Goal: Submit feedback/report problem

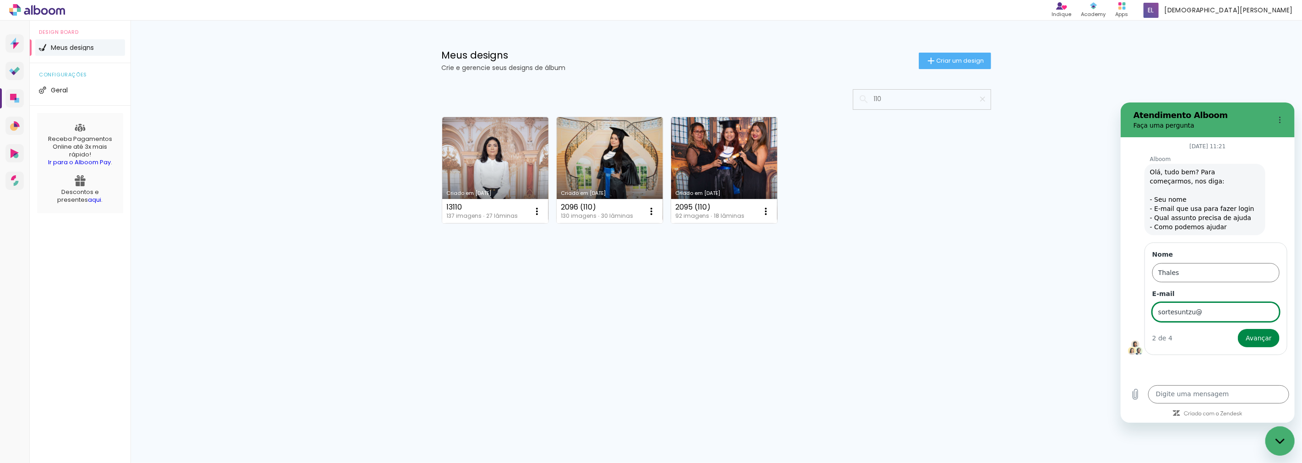
click at [1205, 311] on input "sortesuntzu@" at bounding box center [1215, 311] width 127 height 19
type input "[EMAIL_ADDRESS][DOMAIN_NAME]"
click at [1250, 337] on span "Avançar" at bounding box center [1258, 337] width 26 height 11
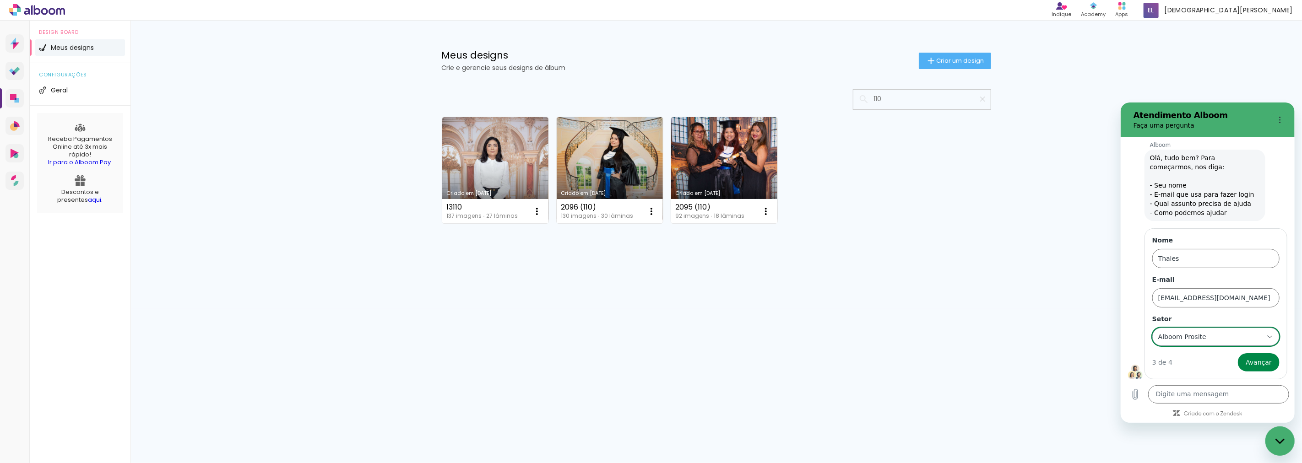
click at [1218, 337] on div "Alboom Prosite Alboom Prosite" at bounding box center [1210, 336] width 106 height 16
click at [1239, 301] on div "Alboom Designbox" at bounding box center [1211, 302] width 83 height 9
type input "Alboom Designbox"
click at [1253, 362] on span "Avançar" at bounding box center [1258, 362] width 26 height 11
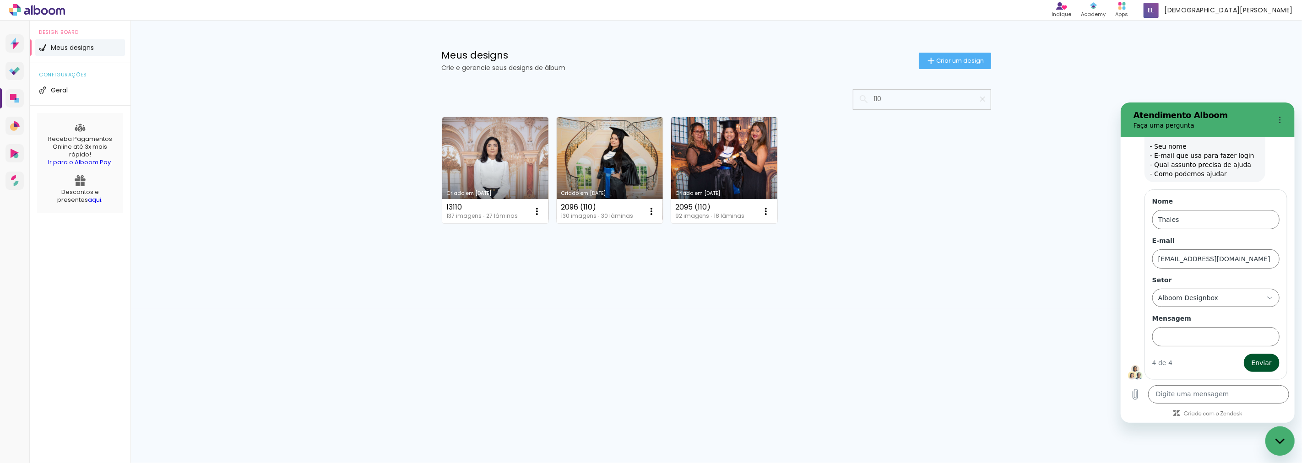
scroll to position [54, 0]
click at [1184, 338] on input "Mensagem" at bounding box center [1215, 335] width 127 height 19
type input "t"
type input "o site nao ta carregando"
click at [1243, 353] on button "Enviar" at bounding box center [1261, 362] width 36 height 18
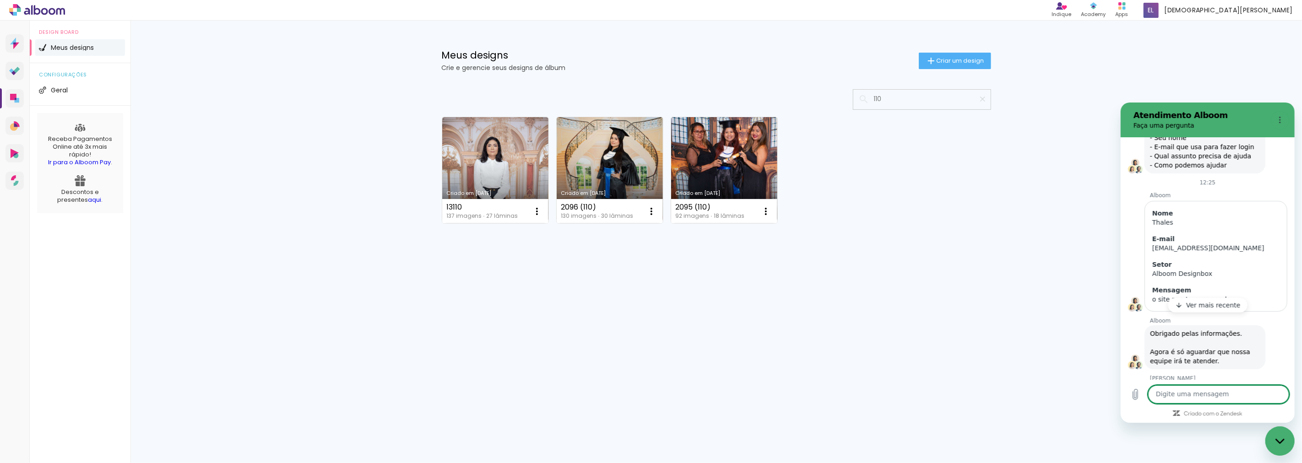
scroll to position [92, 0]
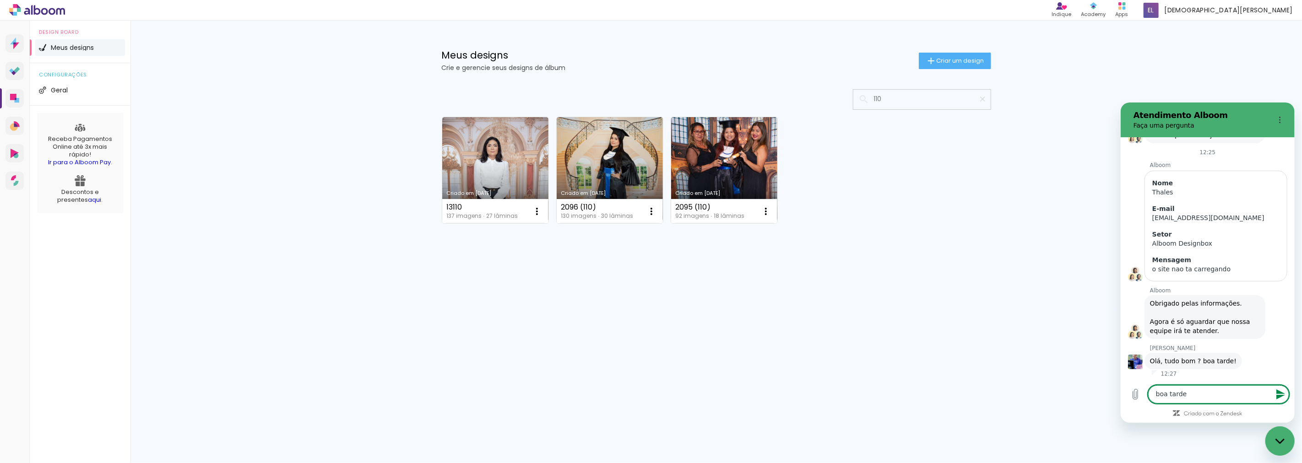
type textarea "boa tarde!"
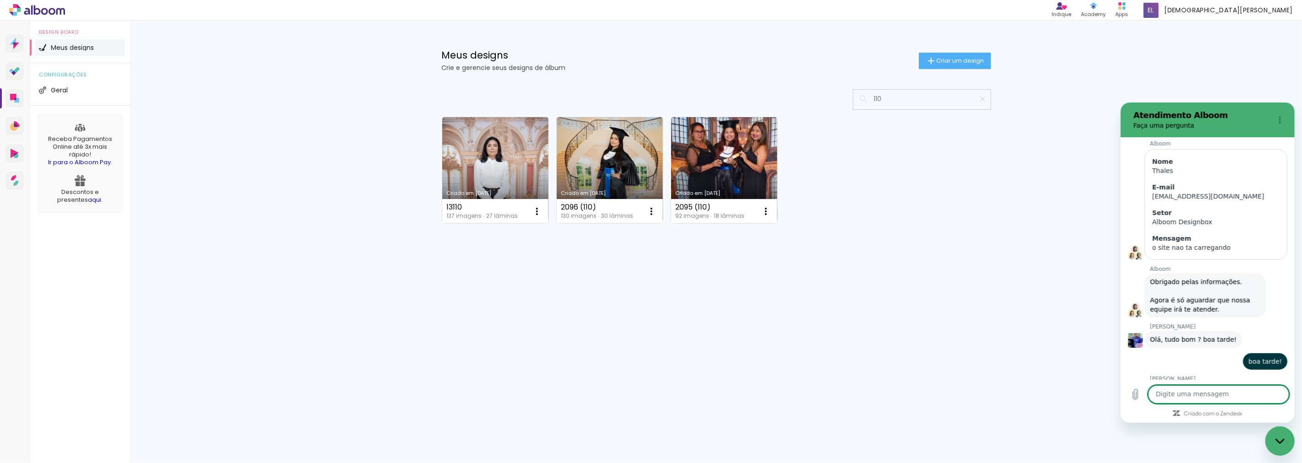
scroll to position [144, 0]
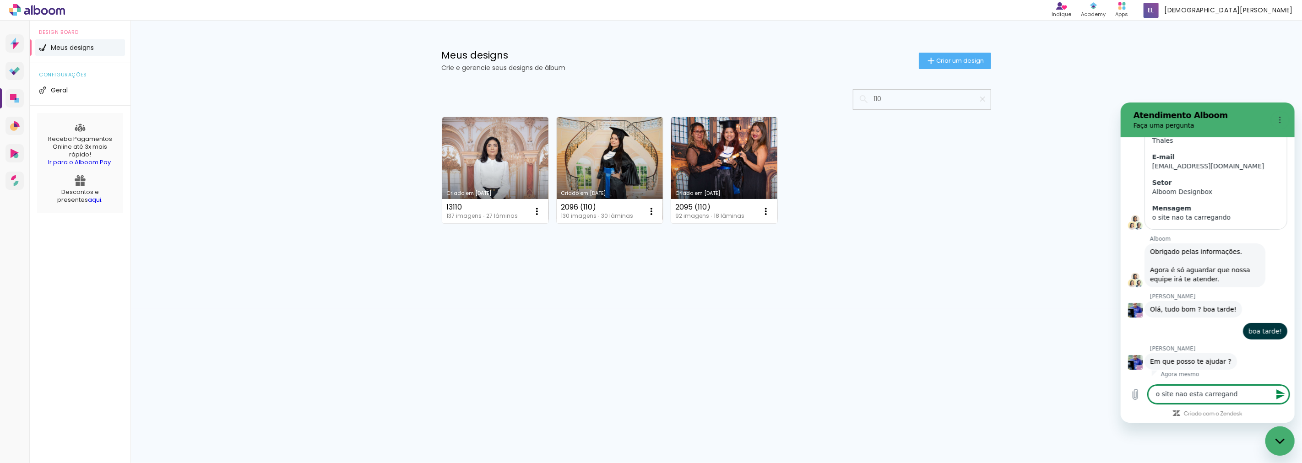
type textarea "o site nao esta carregando"
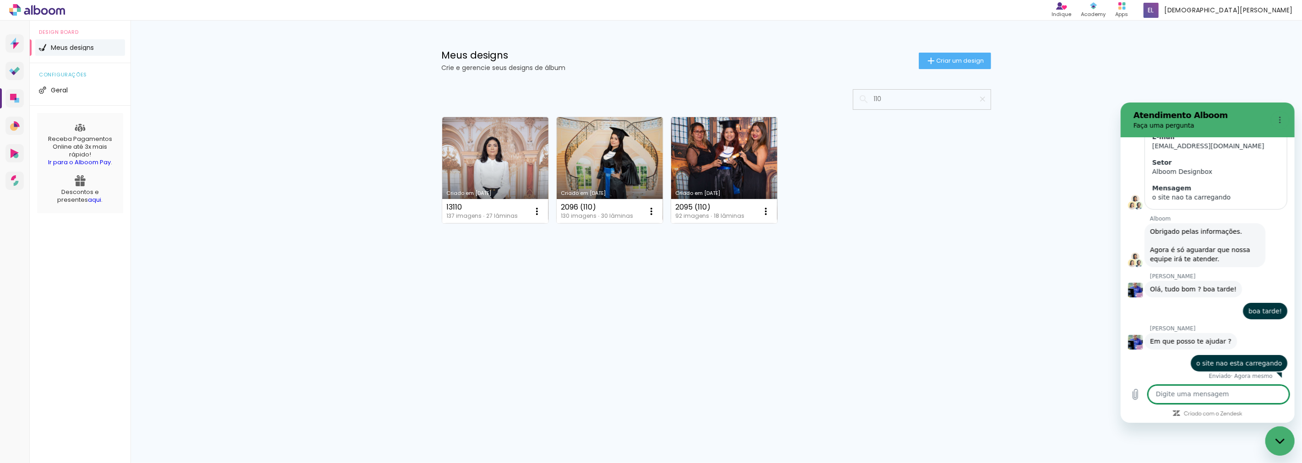
scroll to position [166, 0]
type textarea "nao to conseguindo trabalhar"
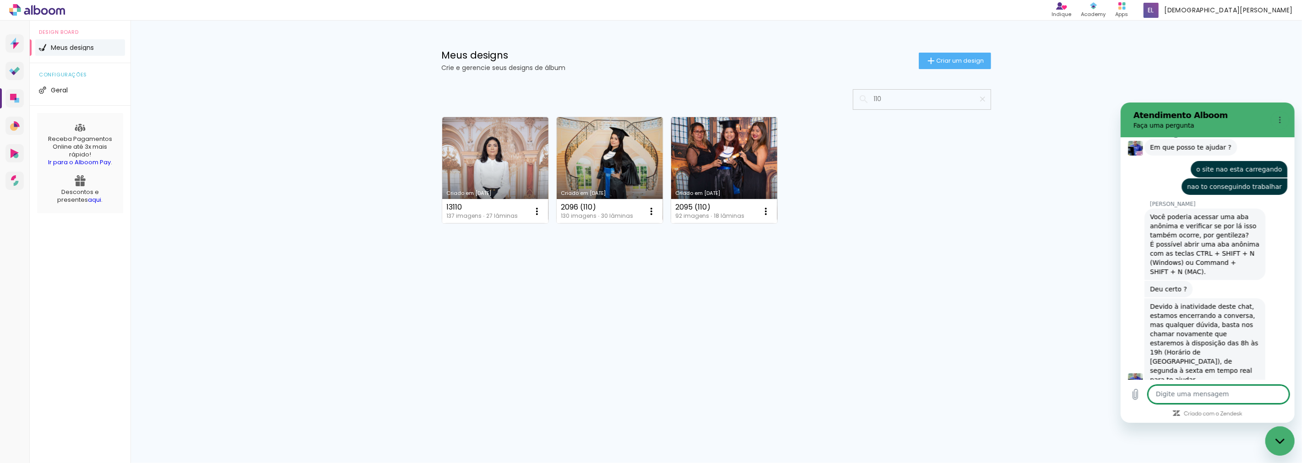
scroll to position [358, 0]
click at [1192, 384] on div "Digite uma mensagem x" at bounding box center [1207, 393] width 174 height 29
click at [1195, 397] on textarea at bounding box center [1217, 394] width 141 height 18
type textarea "[PERSON_NAME]"
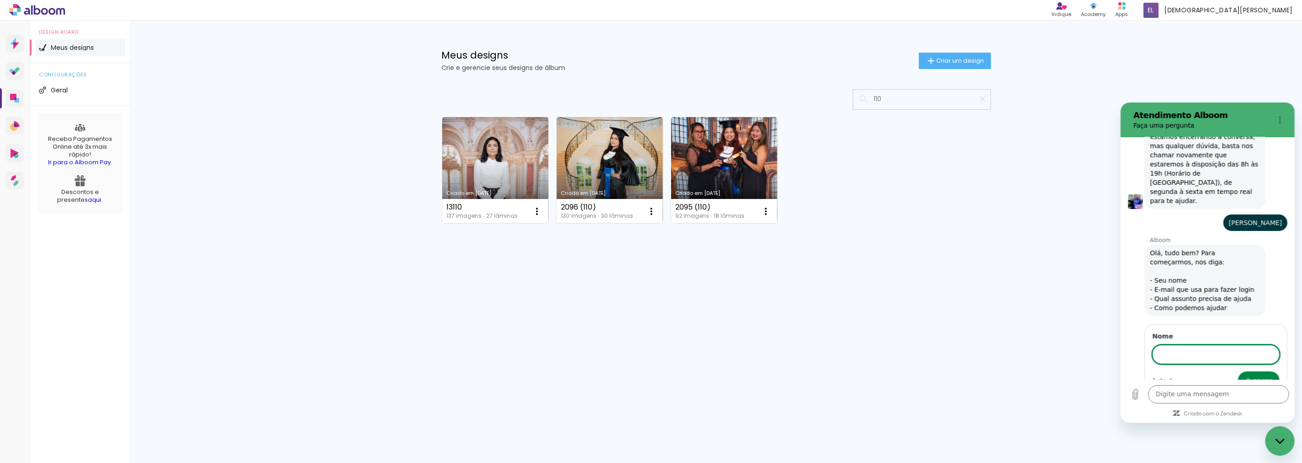
scroll to position [536, 0]
click at [1203, 345] on input "Nome" at bounding box center [1215, 354] width 127 height 19
type input "thales"
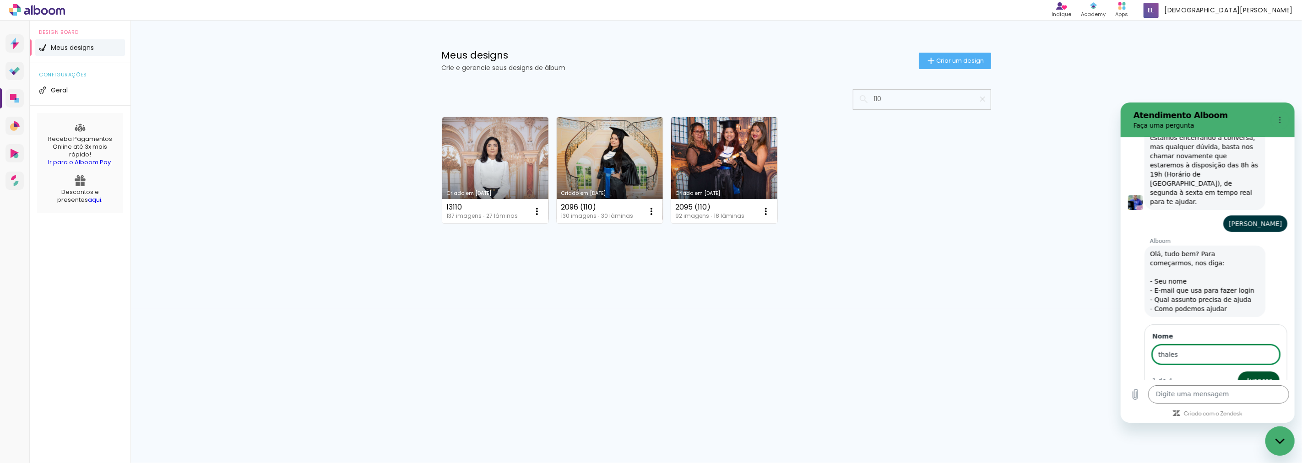
click at [1246, 375] on span "Avançar" at bounding box center [1258, 380] width 26 height 11
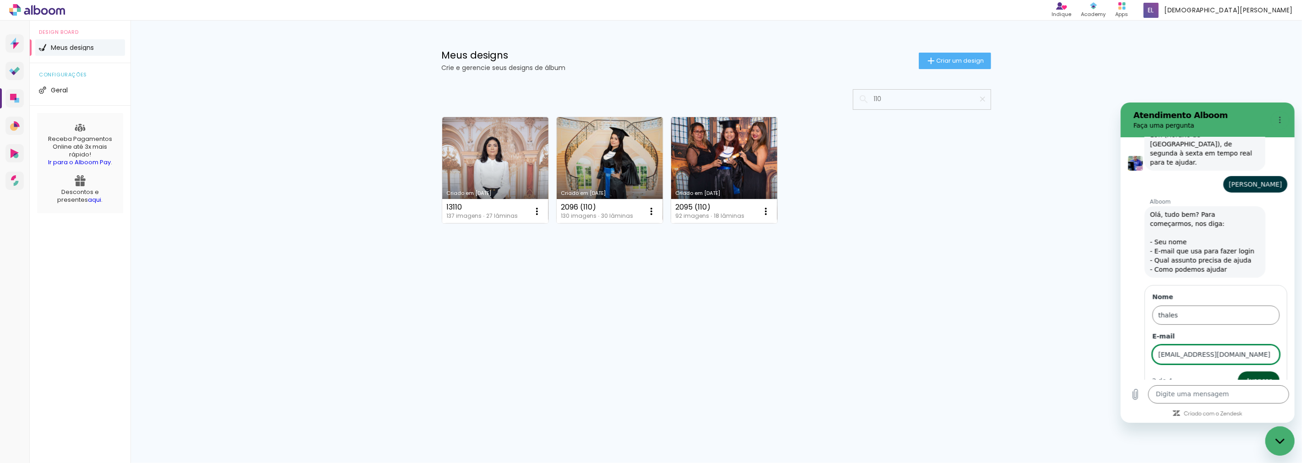
type input "[EMAIL_ADDRESS][DOMAIN_NAME]"
click at [1247, 375] on span "Avançar" at bounding box center [1258, 380] width 26 height 11
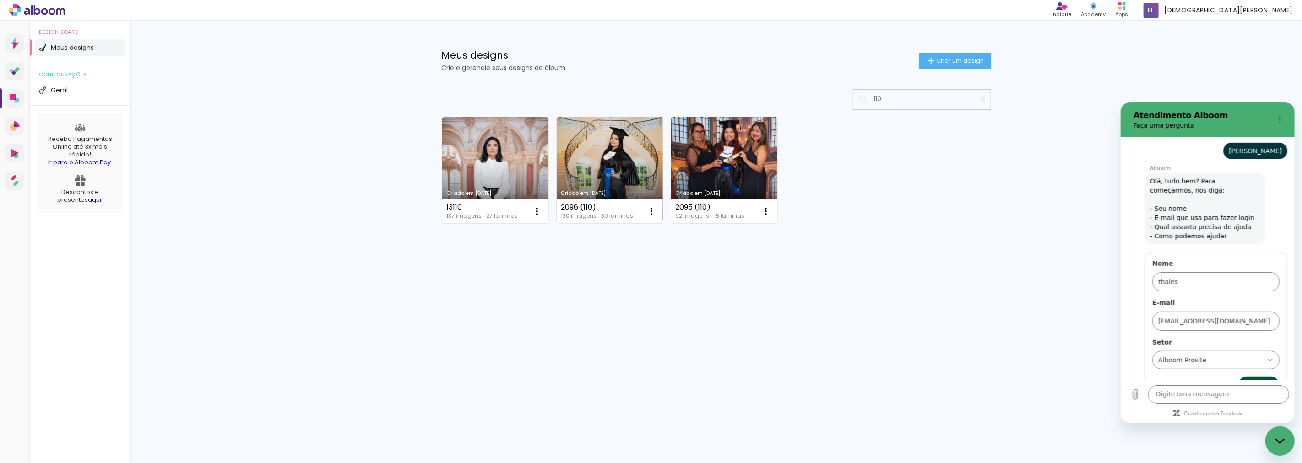
scroll to position [614, 0]
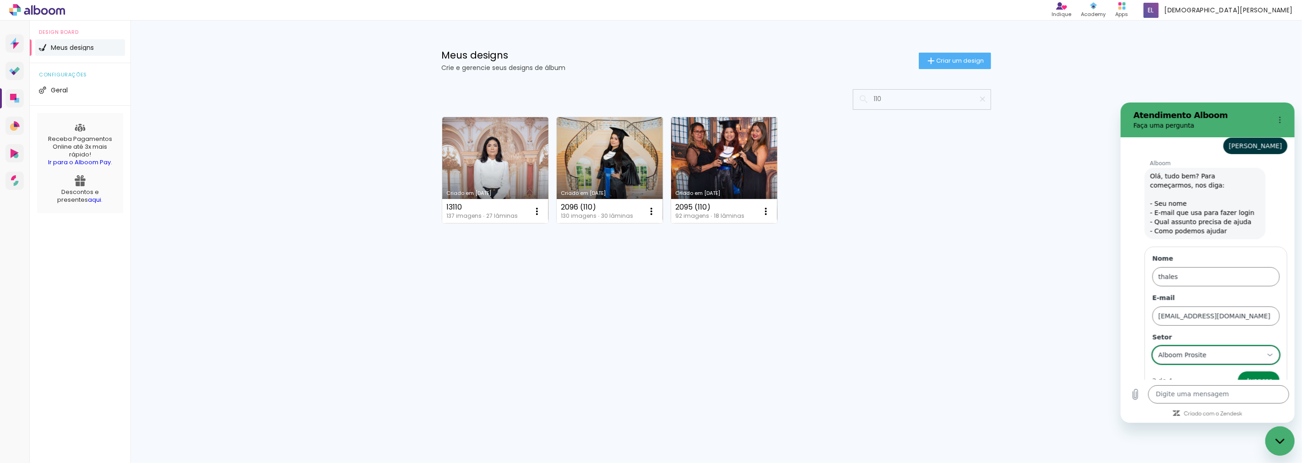
drag, startPoint x: 1179, startPoint y: 339, endPoint x: 1184, endPoint y: 341, distance: 6.6
click at [1179, 346] on div "Alboom Prosite Alboom Prosite" at bounding box center [1210, 354] width 106 height 16
drag, startPoint x: 1208, startPoint y: 303, endPoint x: 1236, endPoint y: 346, distance: 50.9
click at [1209, 307] on ul "Alboom Prosite Alboom Proof Alboom Pay Alboom Designbox Alboom Alboom AR Alboom…" at bounding box center [1211, 332] width 119 height 163
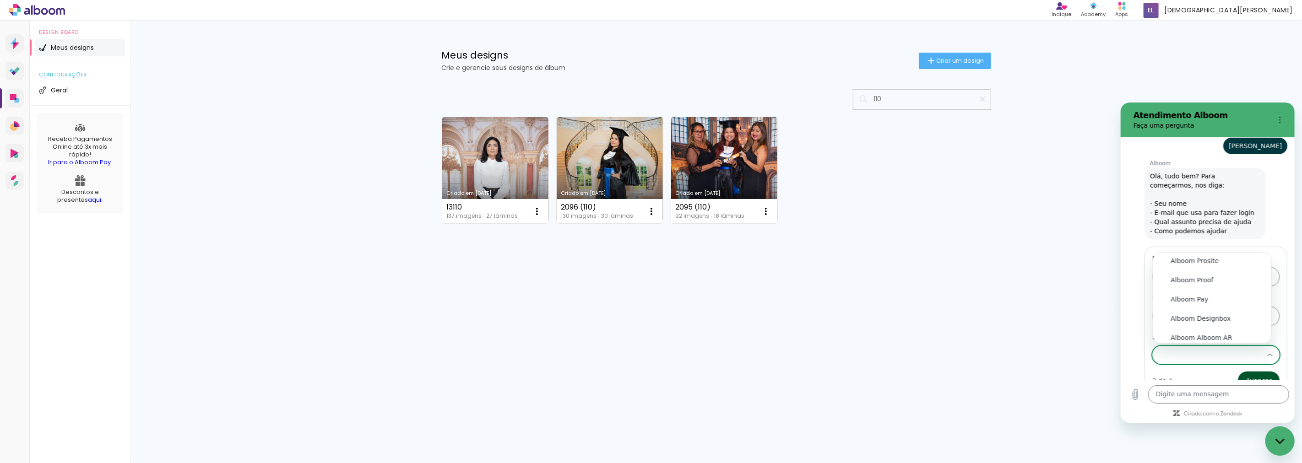
scroll to position [22, 0]
type input "Alboom Prosite"
click at [1245, 375] on span "Avançar" at bounding box center [1258, 380] width 26 height 11
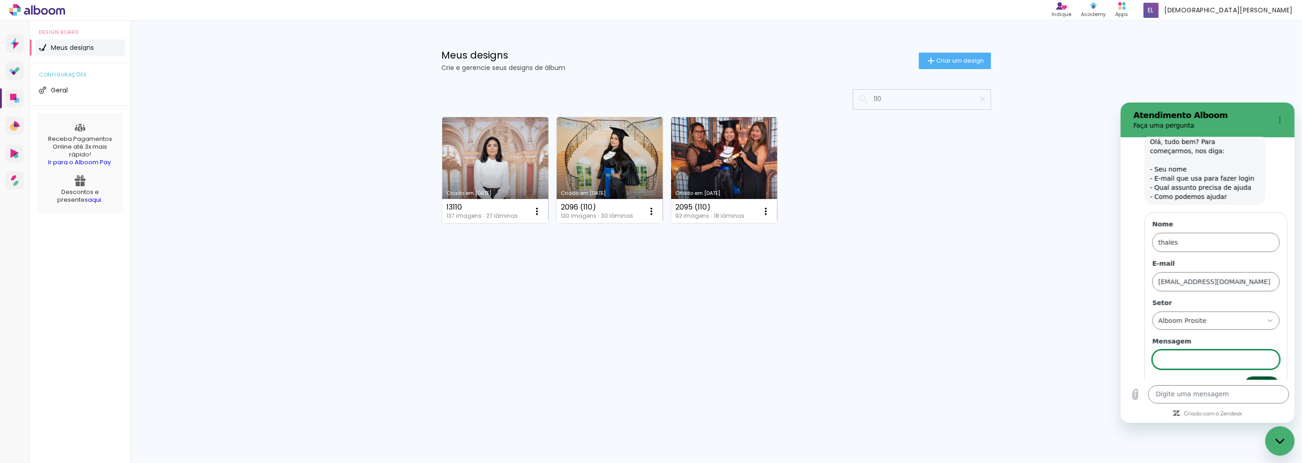
scroll to position [653, 0]
type input "bom dia! o site não carrega e nao consigo trabalhar"
click at [1243, 371] on button "Enviar" at bounding box center [1261, 380] width 36 height 18
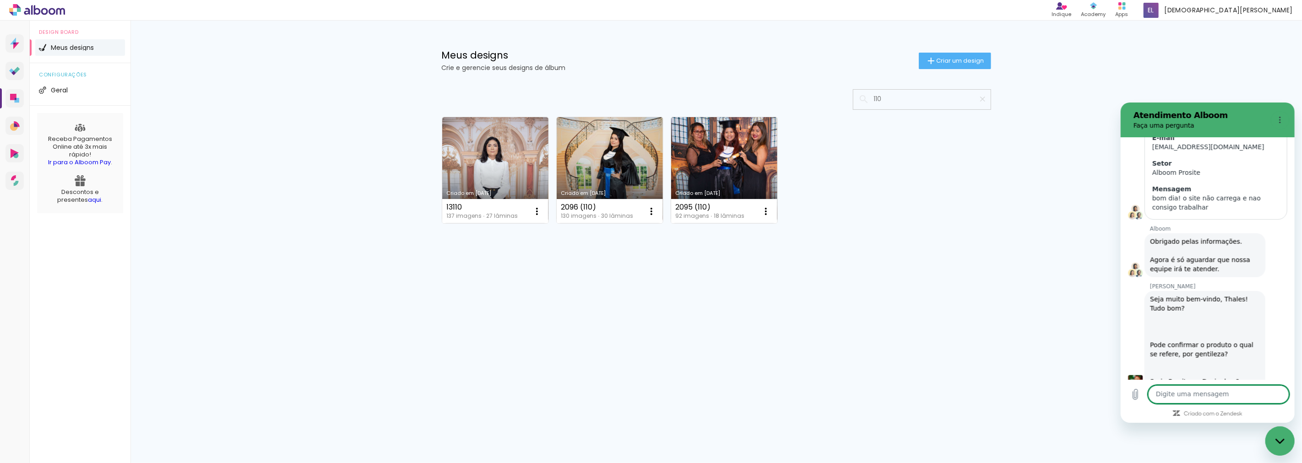
scroll to position [770, 0]
type textarea "designbox"
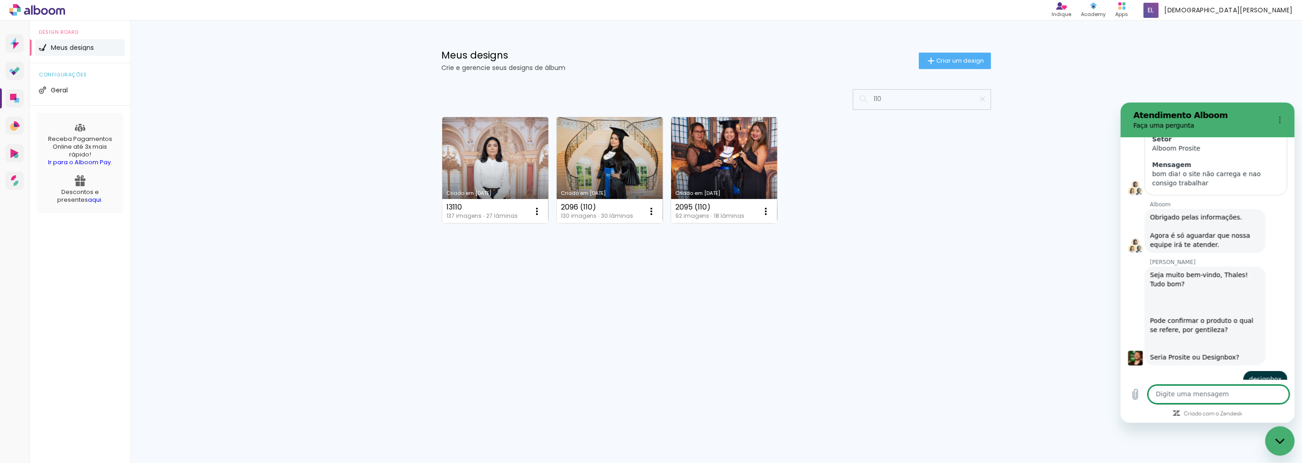
scroll to position [849, 0]
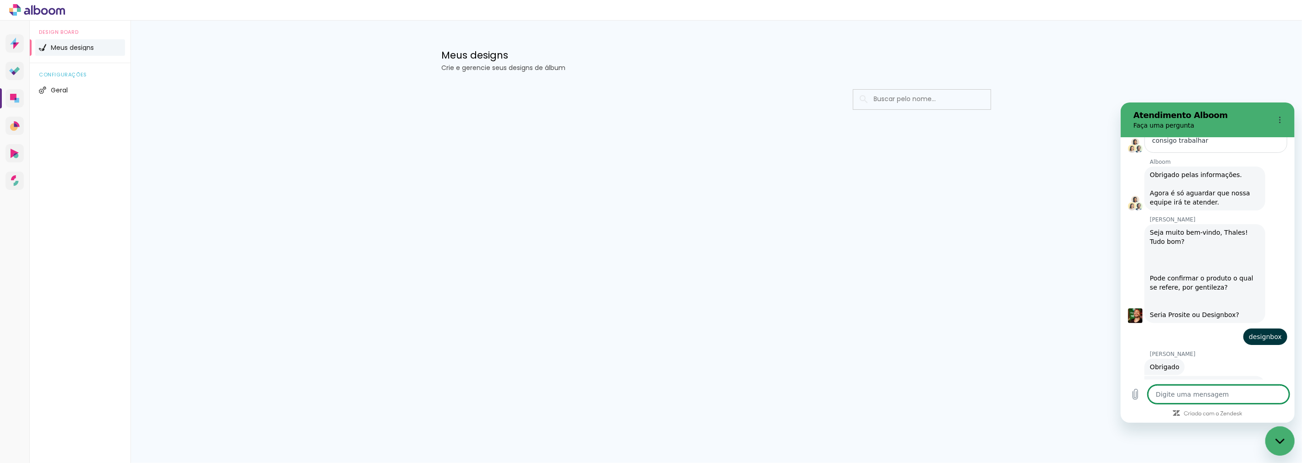
scroll to position [849, 0]
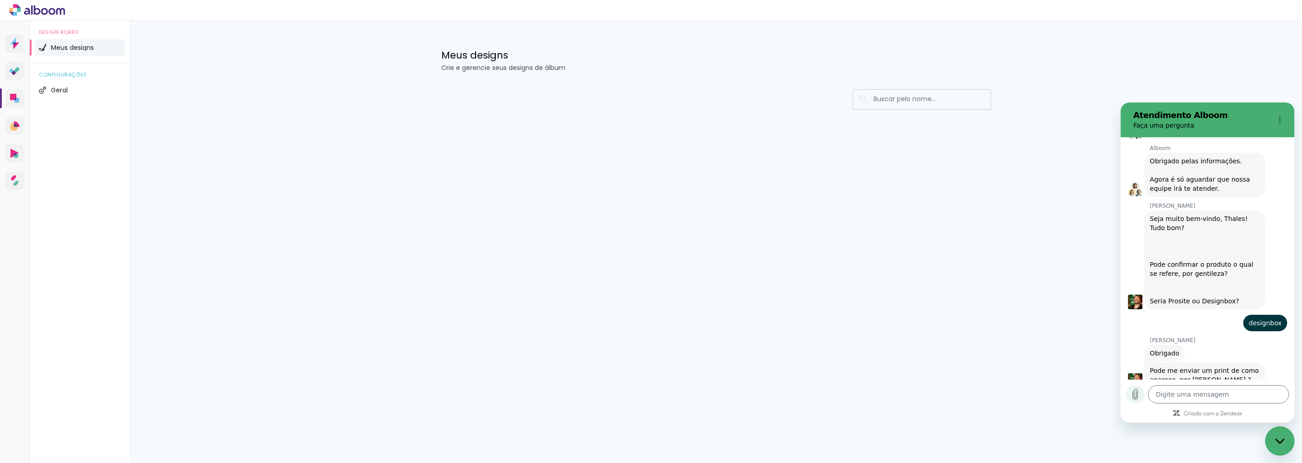
click at [1139, 398] on icon "Carregar arquivo" at bounding box center [1134, 394] width 11 height 11
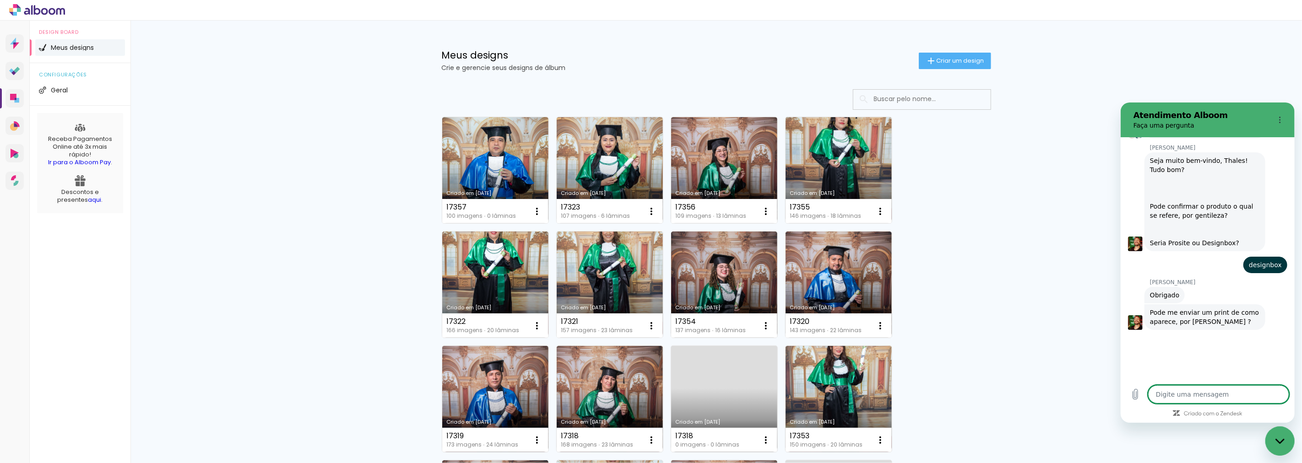
scroll to position [905, 0]
click at [1272, 436] on div "Fechar janela de mensagens" at bounding box center [1278, 440] width 27 height 27
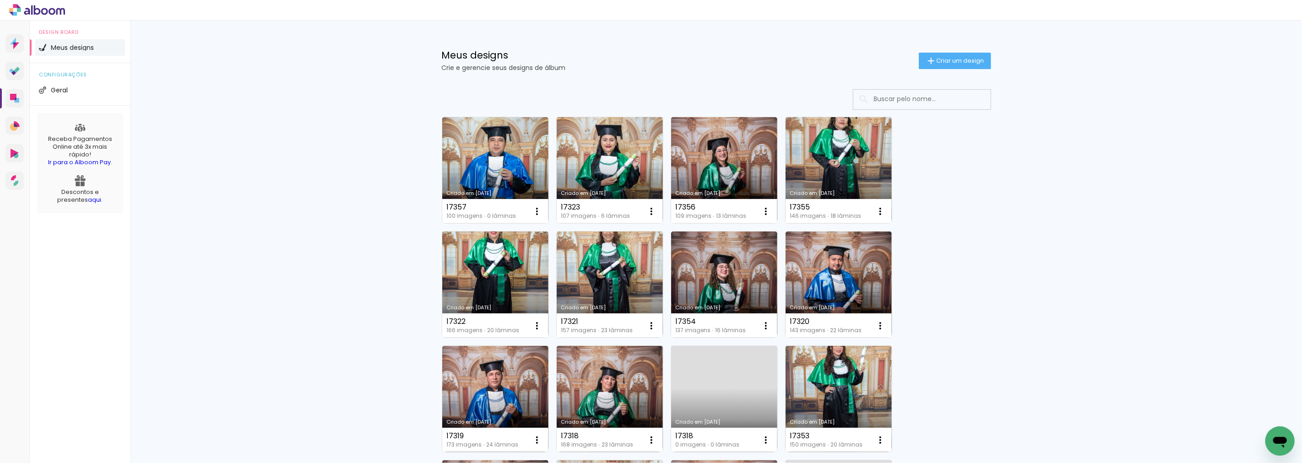
click at [1272, 436] on icon "Abrir janela de mensagens" at bounding box center [1279, 441] width 16 height 16
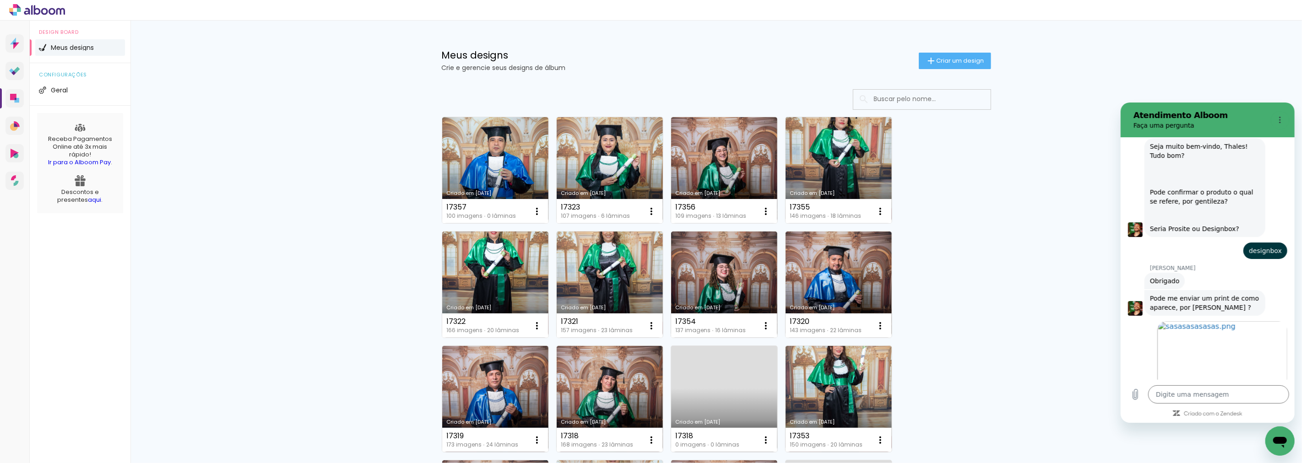
scroll to position [0, 0]
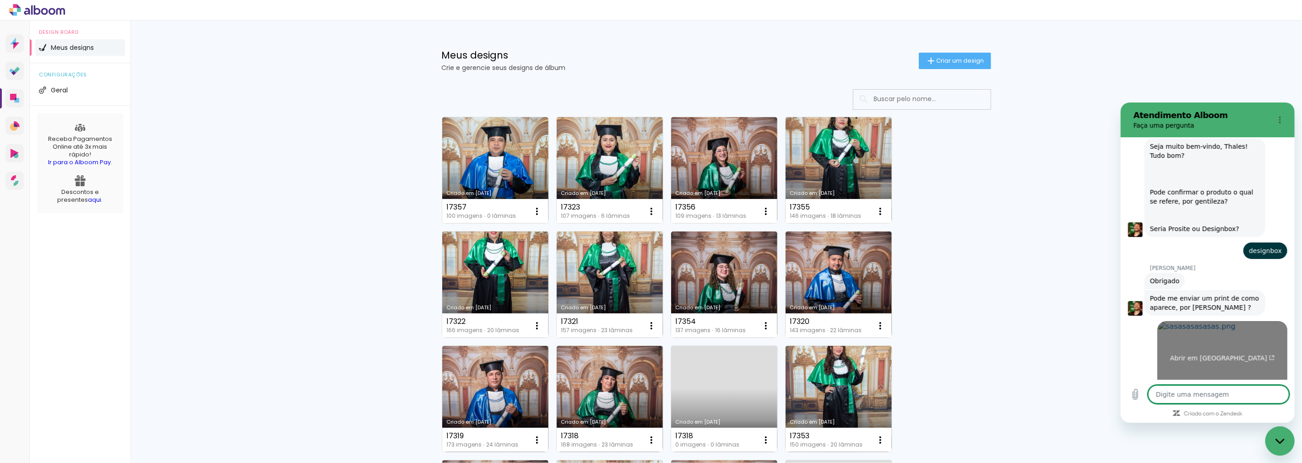
click at [1200, 346] on link "Abrir em [GEOGRAPHIC_DATA]" at bounding box center [1222, 354] width 130 height 67
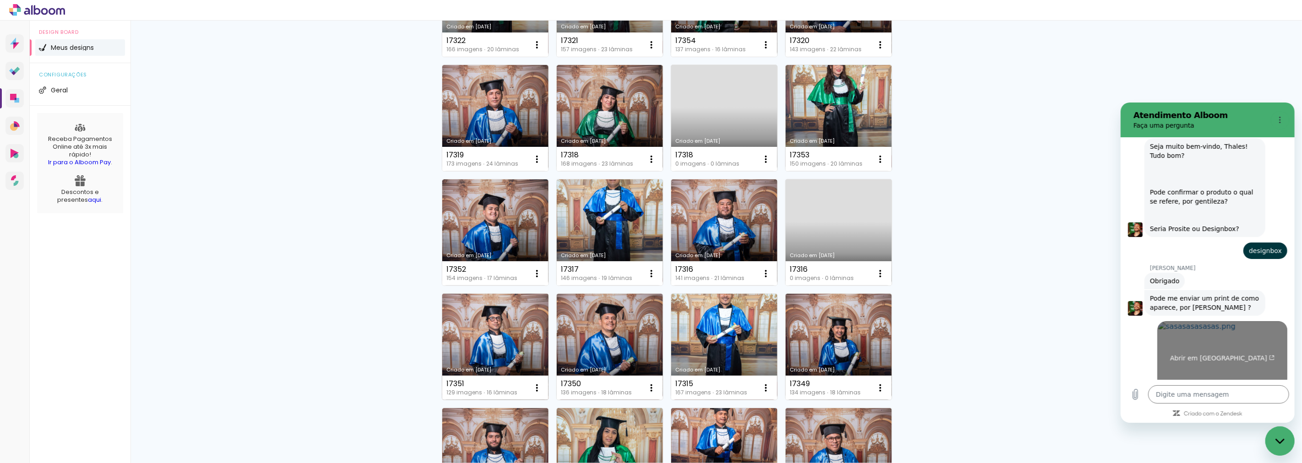
scroll to position [305, 0]
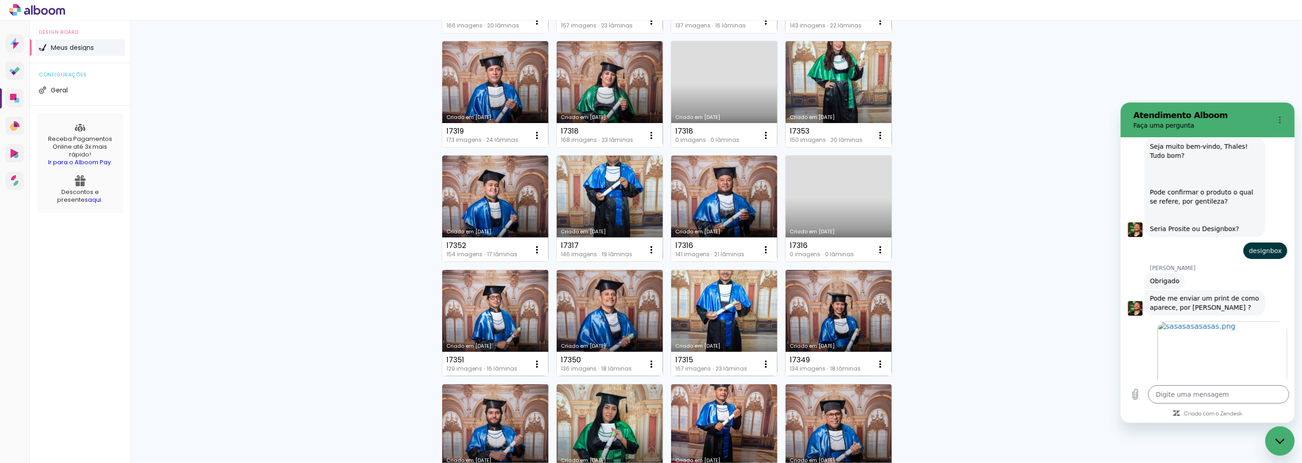
type textarea "x"
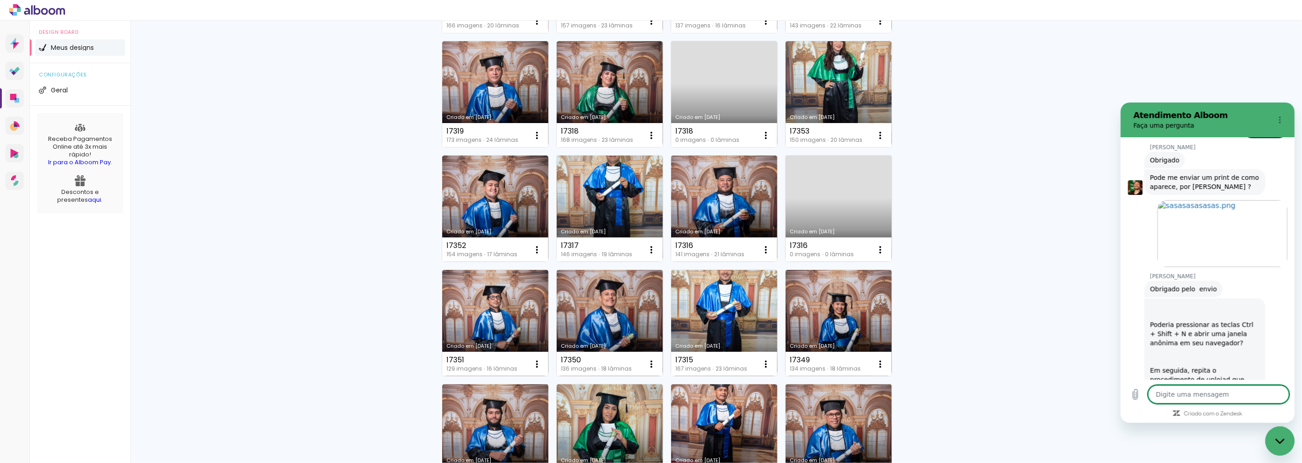
scroll to position [1060, 0]
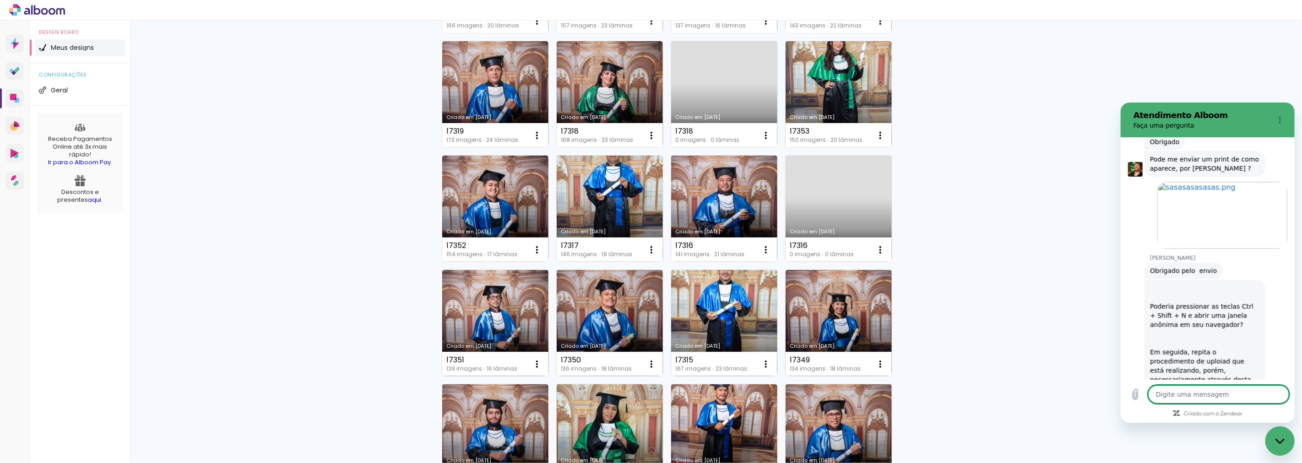
click at [1194, 393] on textarea at bounding box center [1217, 394] width 141 height 18
type textarea "o"
type textarea "x"
type textarea "ok"
type textarea "x"
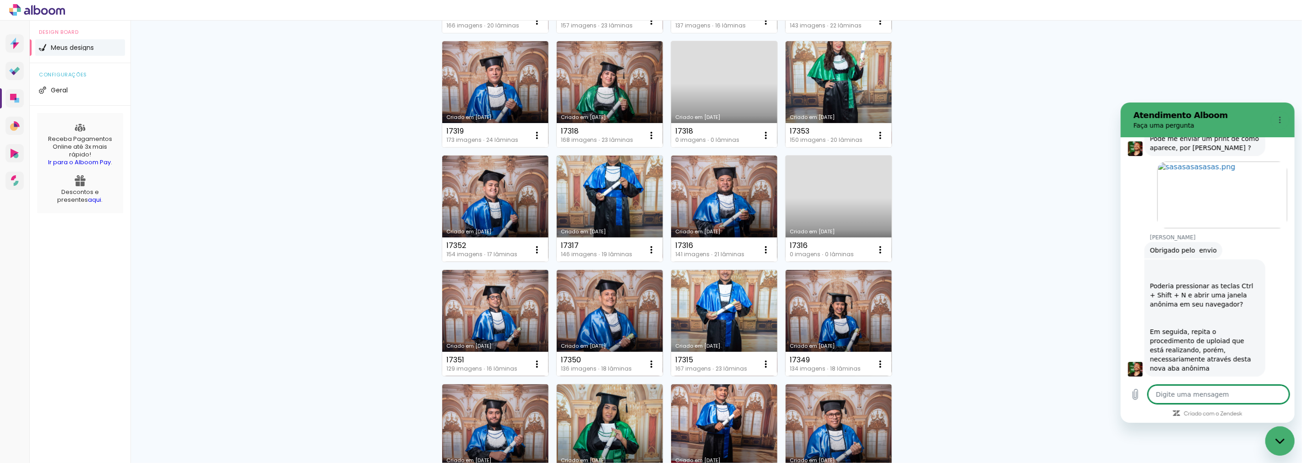
scroll to position [1082, 0]
click at [1195, 393] on textarea at bounding box center [1217, 394] width 141 height 18
click at [1131, 394] on icon "Carregar arquivo" at bounding box center [1134, 394] width 11 height 11
click at [1138, 396] on icon "Carregar arquivo" at bounding box center [1134, 394] width 11 height 11
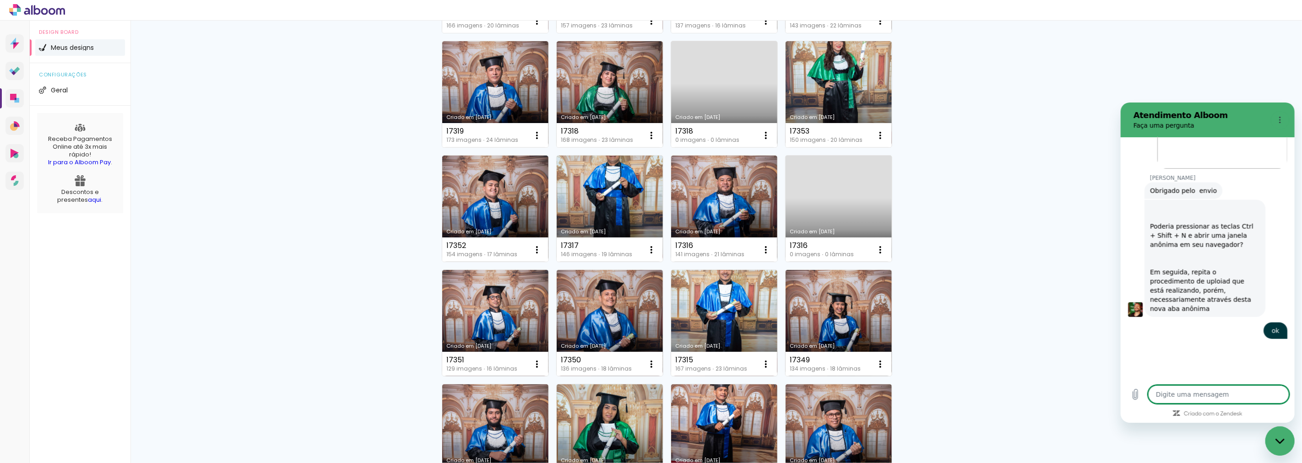
scroll to position [1139, 0]
type textarea "x"
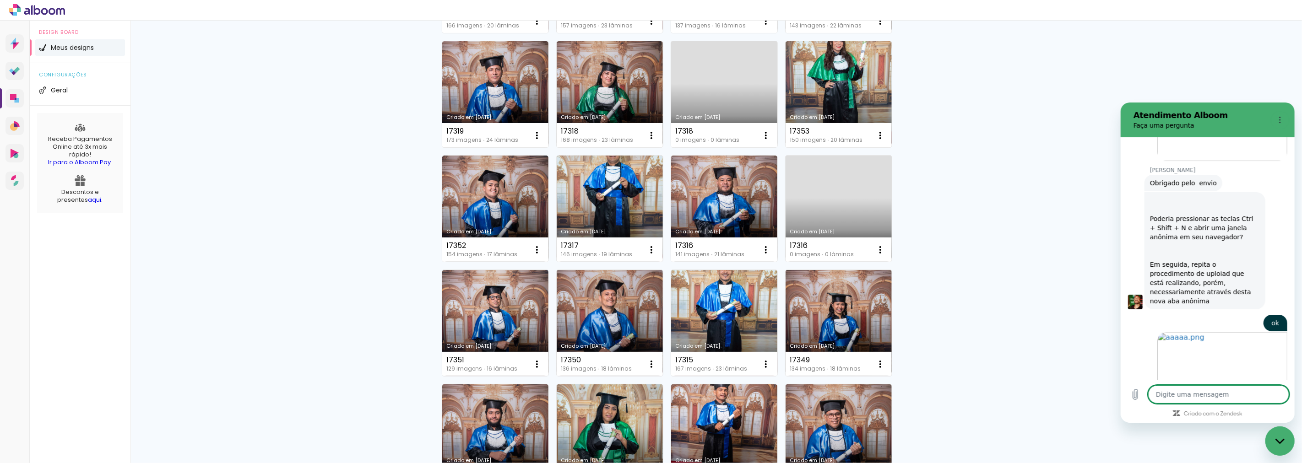
scroll to position [1150, 0]
type textarea "a"
type textarea "x"
type textarea "ai"
type textarea "x"
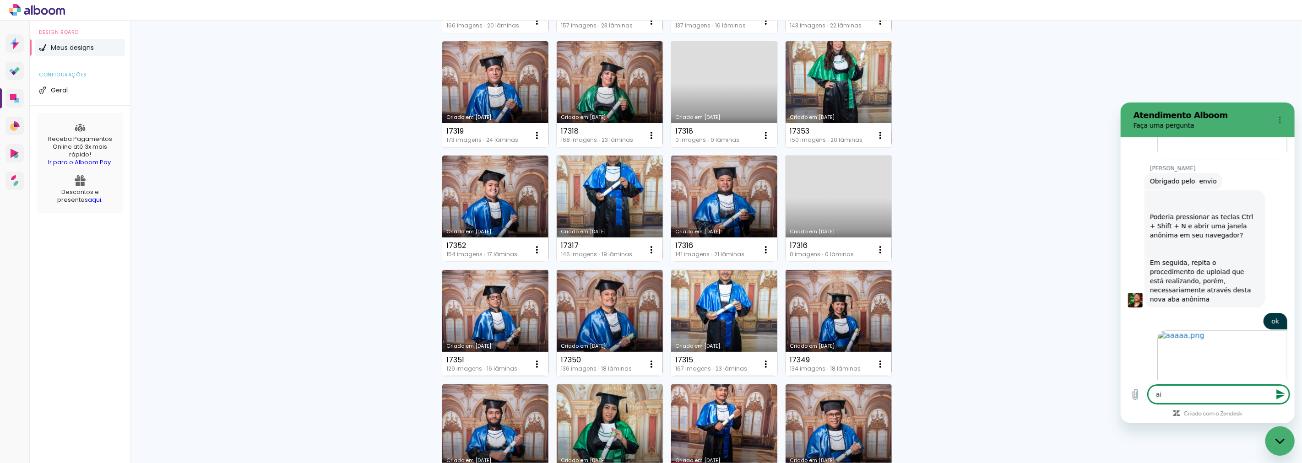
type textarea "ai"
type textarea "x"
type textarea "ai f"
type textarea "x"
type textarea "ai"
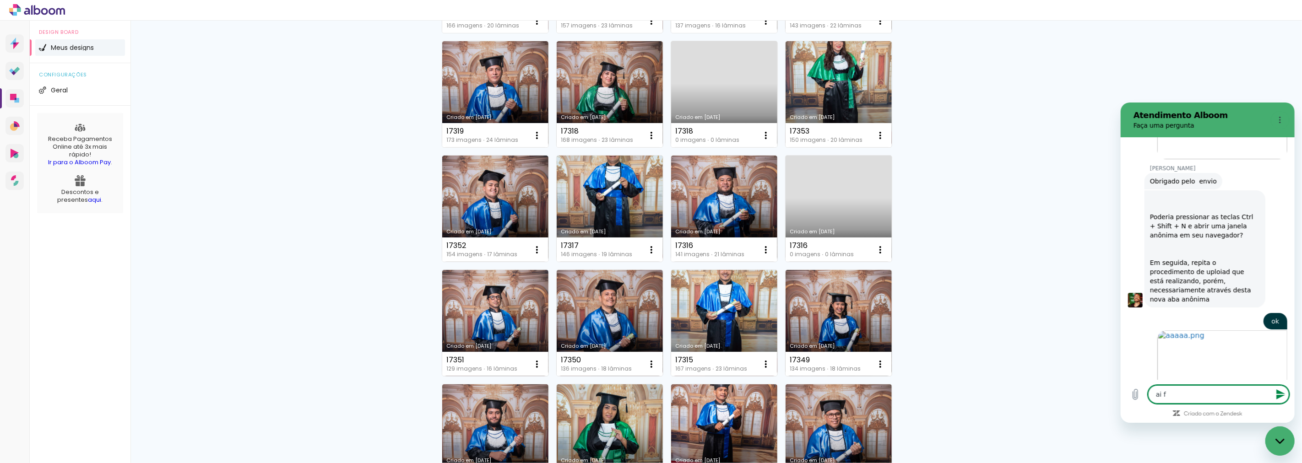
type textarea "x"
type textarea "ai"
type textarea "x"
type textarea "a"
type textarea "x"
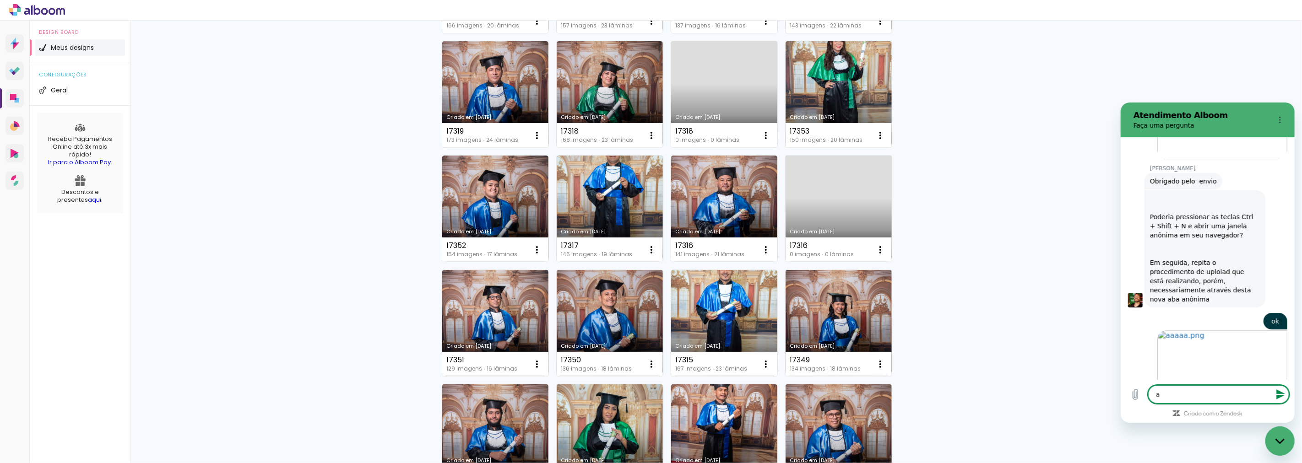
type textarea "x"
type textarea "n"
type textarea "x"
type textarea "na"
type textarea "x"
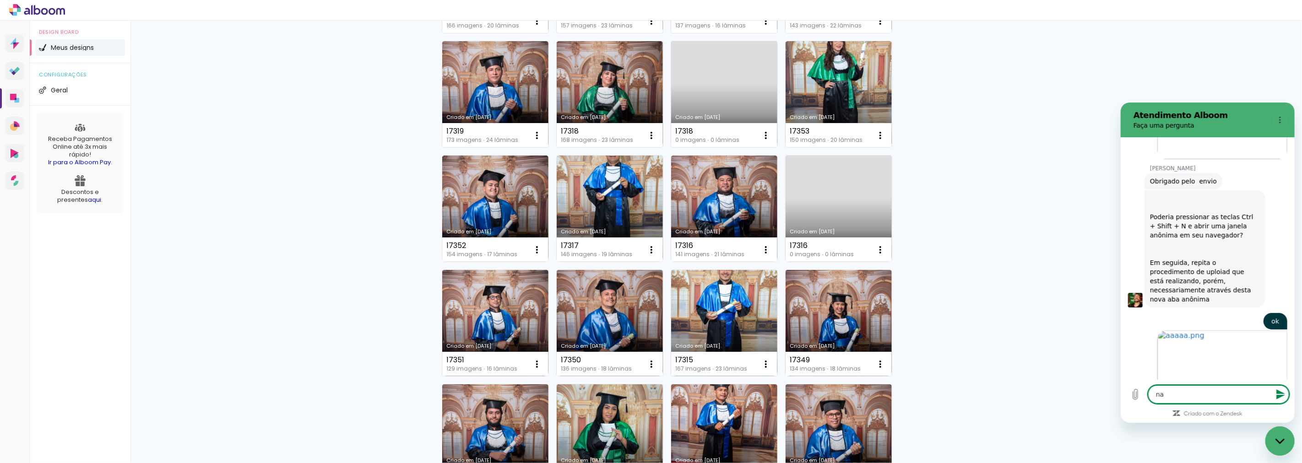
type textarea "nao"
type textarea "x"
type textarea "nao"
type textarea "x"
type textarea "[PERSON_NAME]"
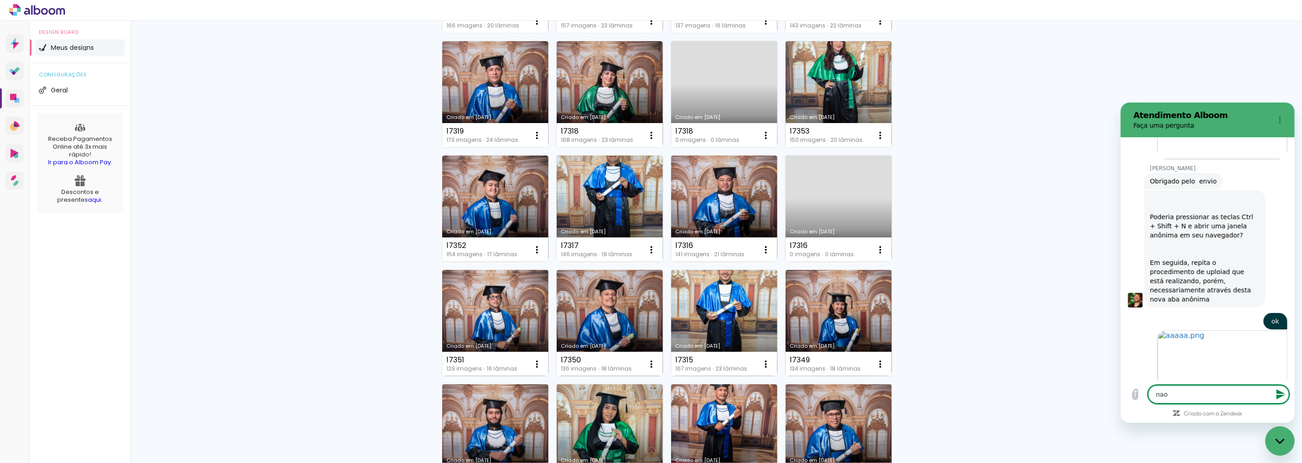
type textarea "x"
type textarea "nao ca"
type textarea "x"
type textarea "nao car"
type textarea "x"
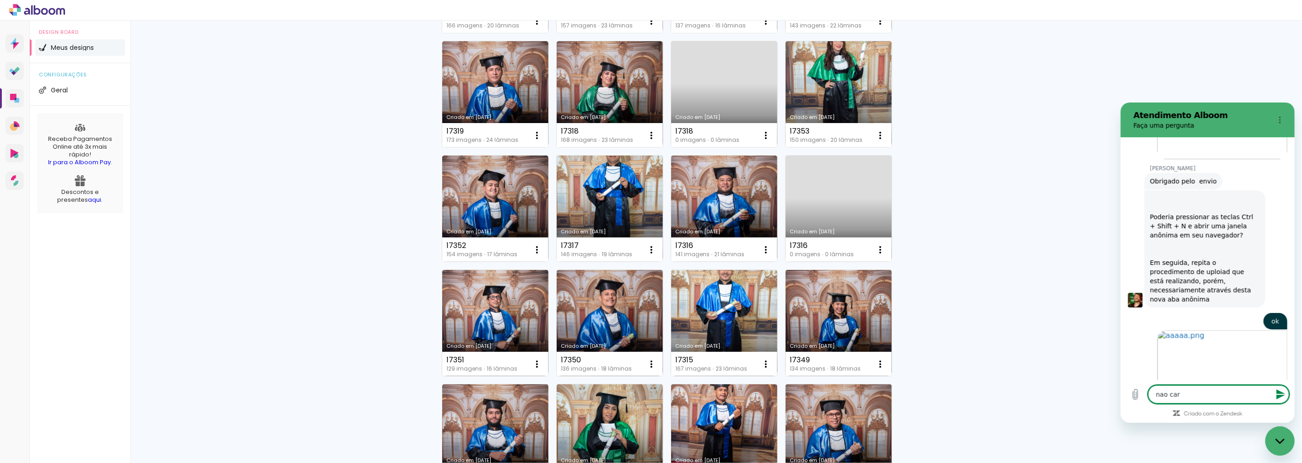
type textarea "[PERSON_NAME]"
type textarea "x"
type textarea "[PERSON_NAME]"
type textarea "x"
type textarea "[PERSON_NAME]"
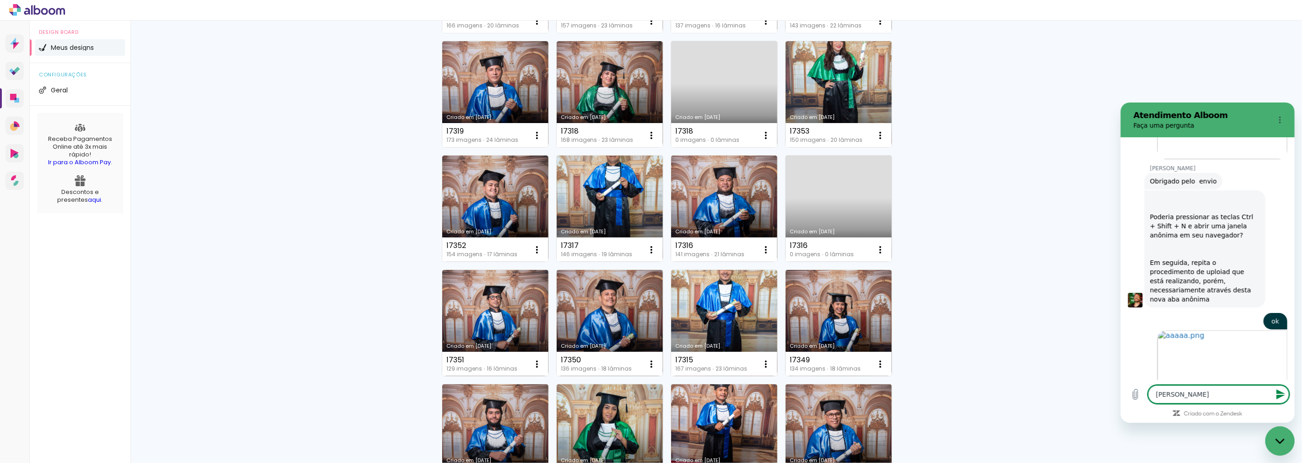
type textarea "x"
type textarea "[PERSON_NAME]"
type textarea "x"
type textarea "[PERSON_NAME]"
type textarea "x"
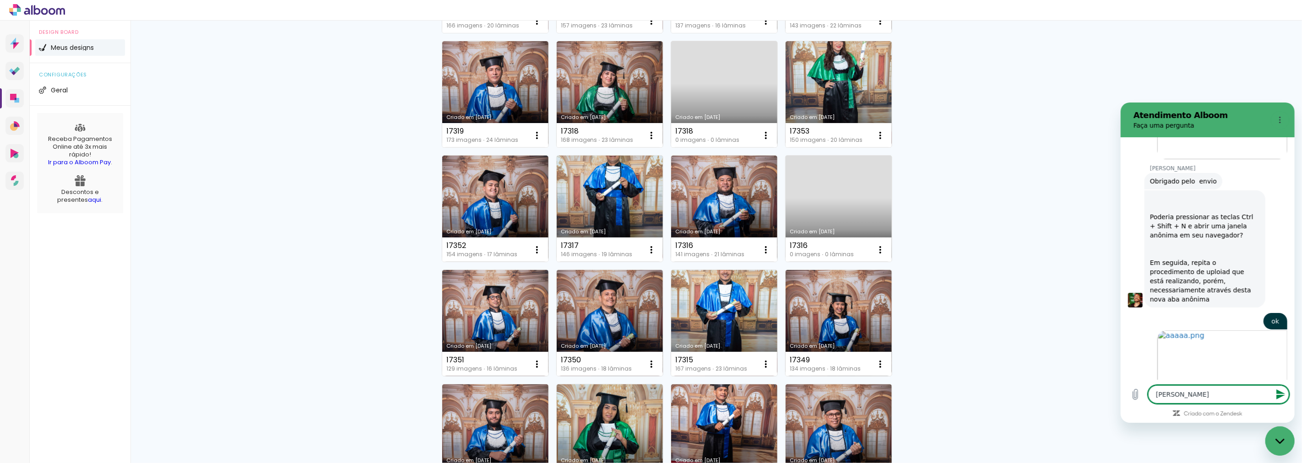
type textarea "[PERSON_NAME]"
type textarea "x"
type textarea "[PERSON_NAME] a"
type textarea "x"
type textarea "[PERSON_NAME] as"
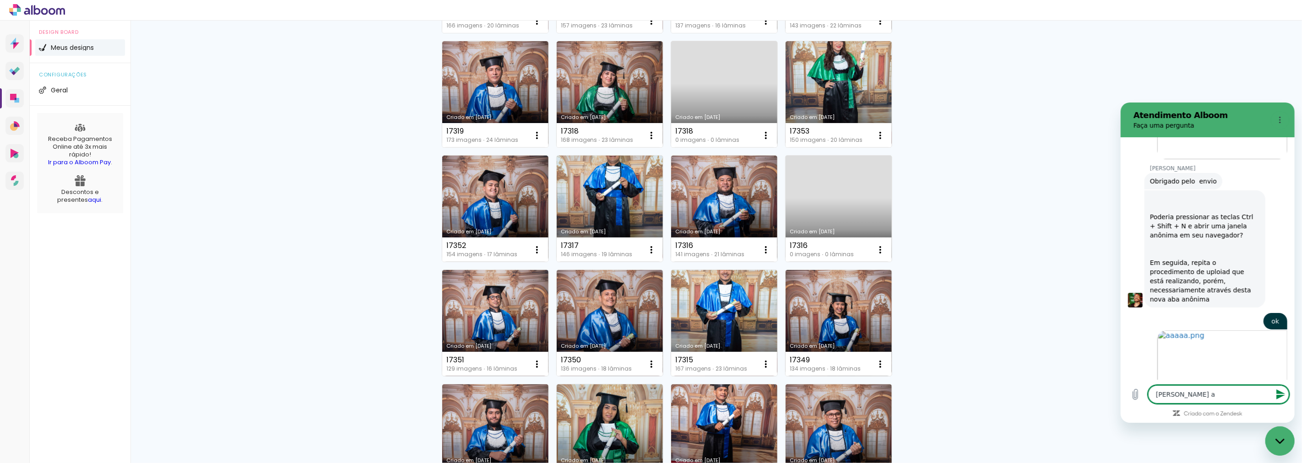
type textarea "x"
type textarea "[PERSON_NAME] as"
type textarea "x"
type textarea "[PERSON_NAME] as p"
type textarea "x"
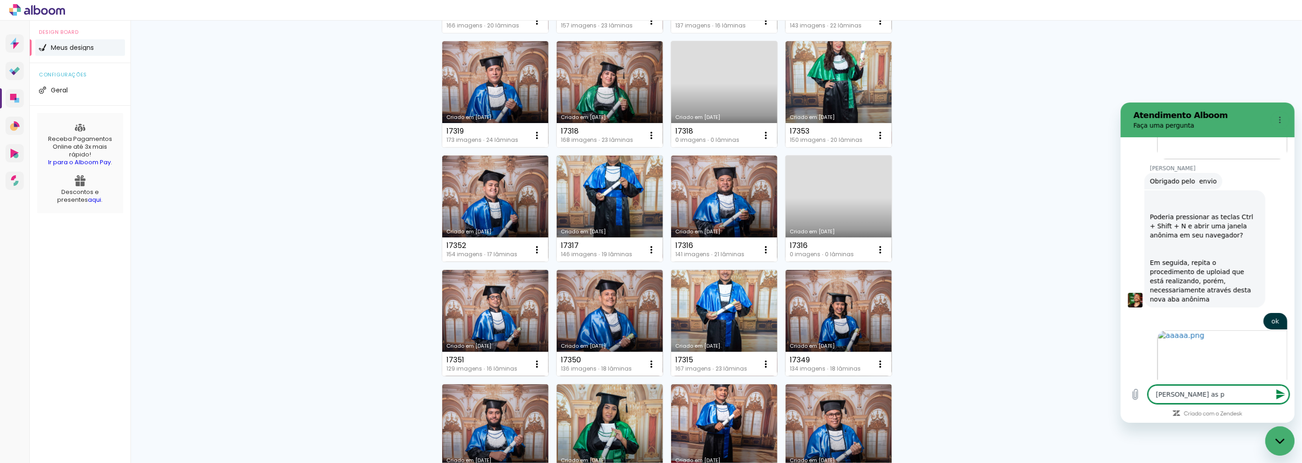
type textarea "[PERSON_NAME] as pa"
type textarea "x"
type textarea "[PERSON_NAME] as pag"
type textarea "x"
type textarea "[PERSON_NAME] as pagi"
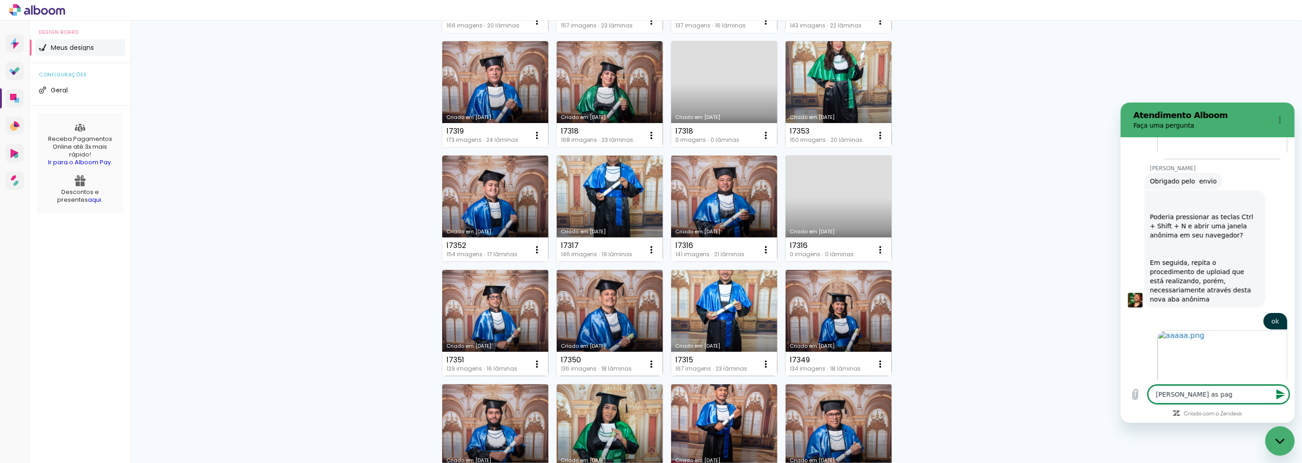
type textarea "x"
type textarea "[PERSON_NAME] as pagin"
type textarea "x"
type textarea "[PERSON_NAME] as pagina"
type textarea "x"
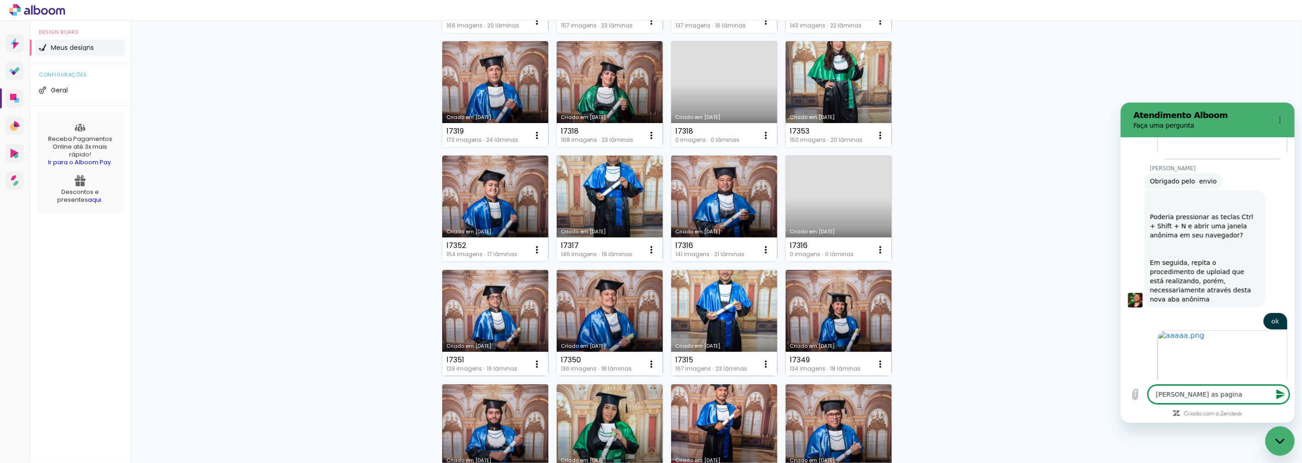
type textarea "[PERSON_NAME] as paginas"
type textarea "x"
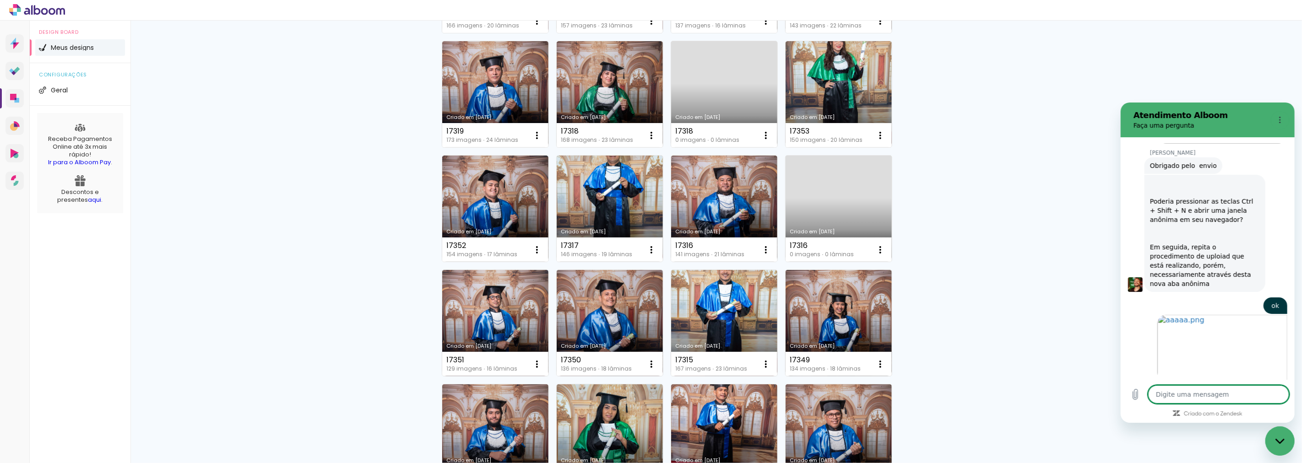
scroll to position [1168, 0]
click at [1137, 395] on icon "Carregar arquivo" at bounding box center [1134, 394] width 5 height 11
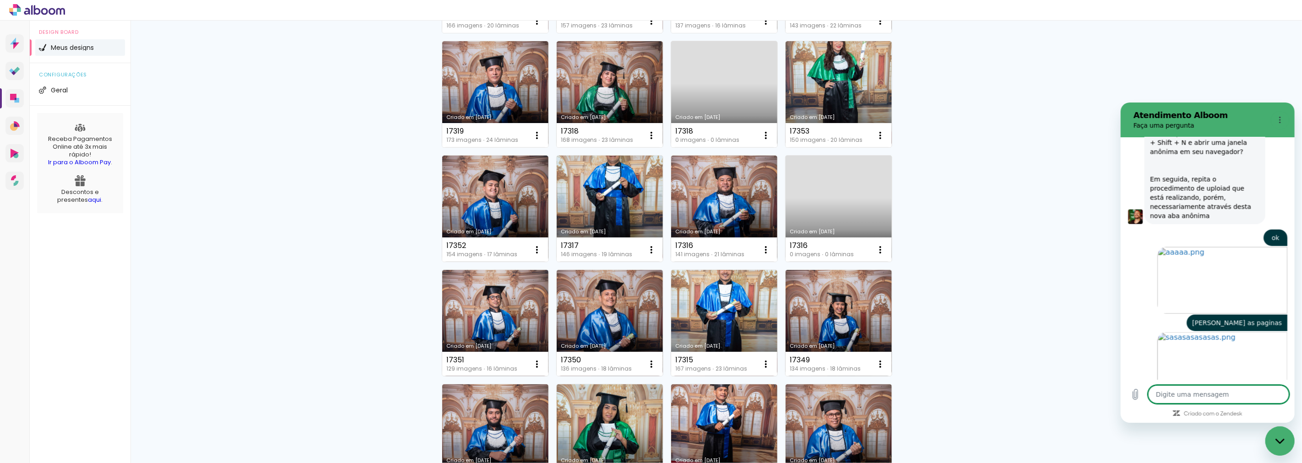
scroll to position [1235, 0]
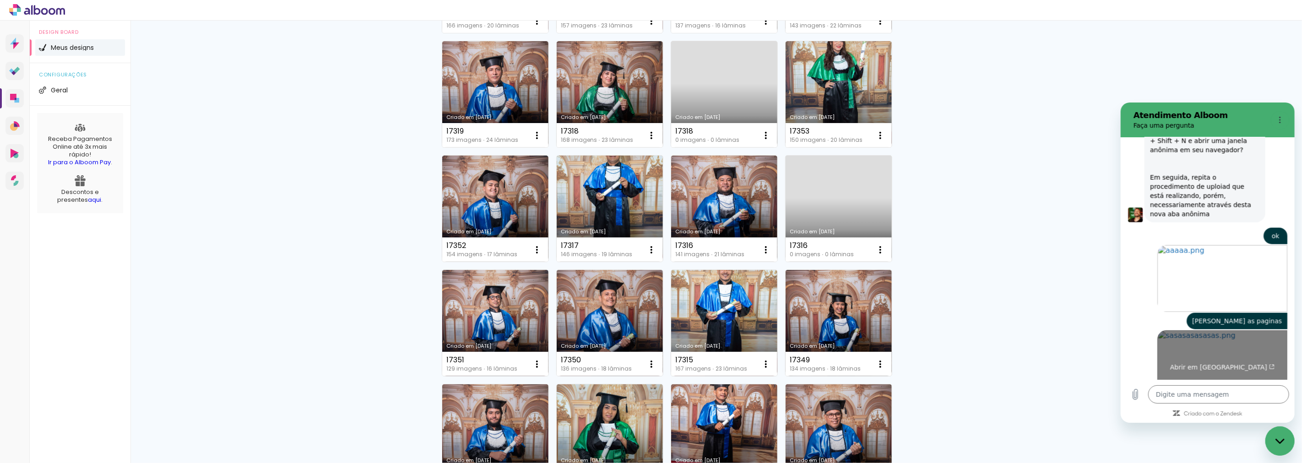
click at [1220, 346] on link "Abrir em [GEOGRAPHIC_DATA]" at bounding box center [1222, 363] width 130 height 67
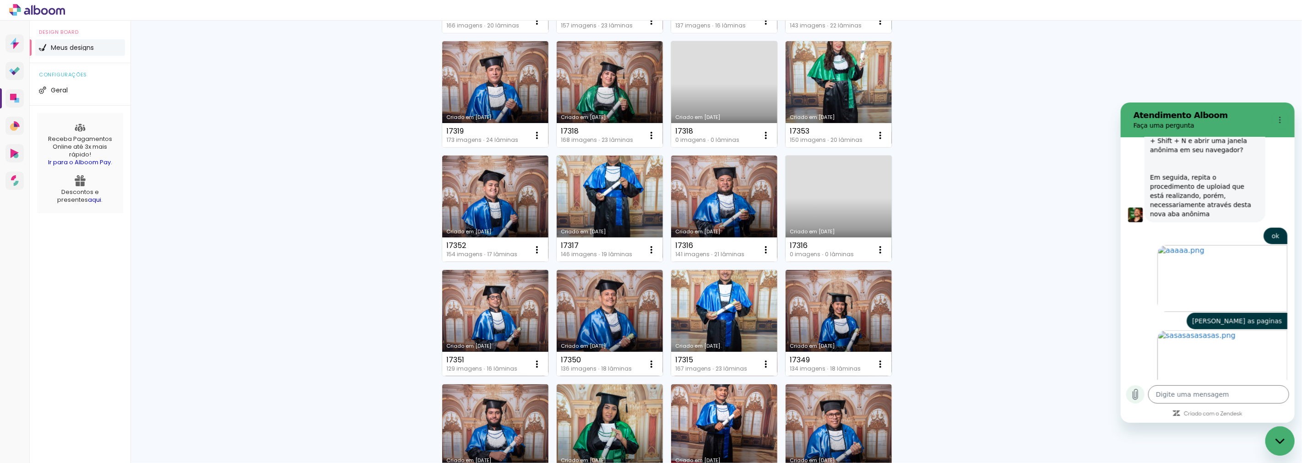
click at [1135, 393] on icon "Carregar arquivo" at bounding box center [1134, 394] width 11 height 11
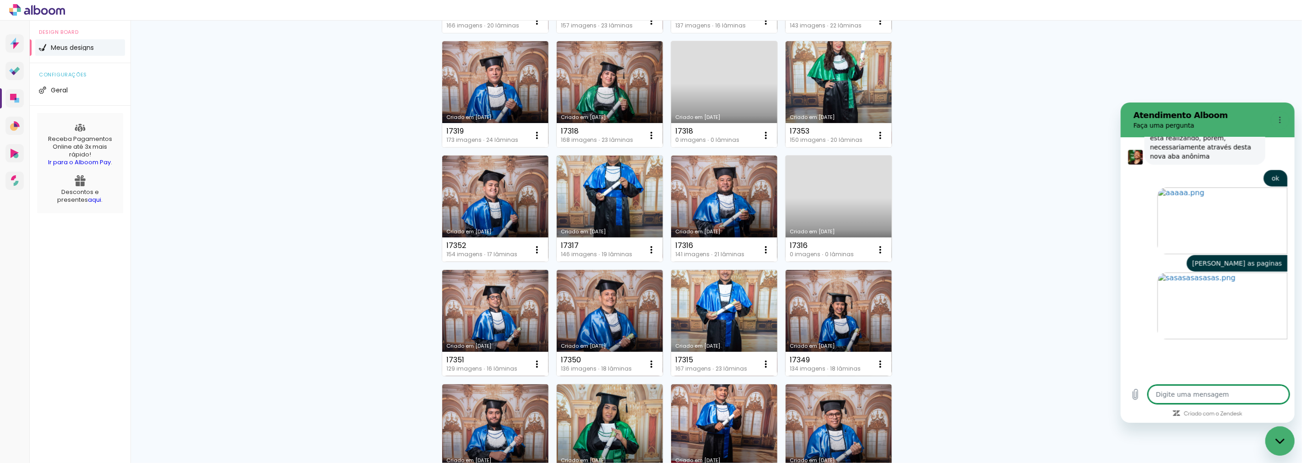
scroll to position [1292, 0]
type textarea "x"
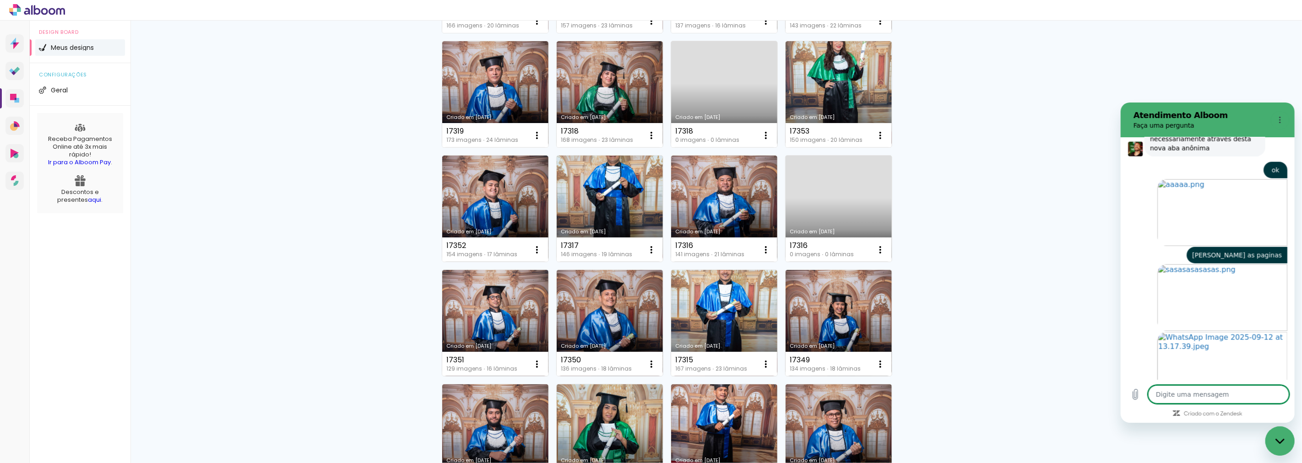
scroll to position [1303, 0]
type textarea "n"
type textarea "x"
type textarea "t"
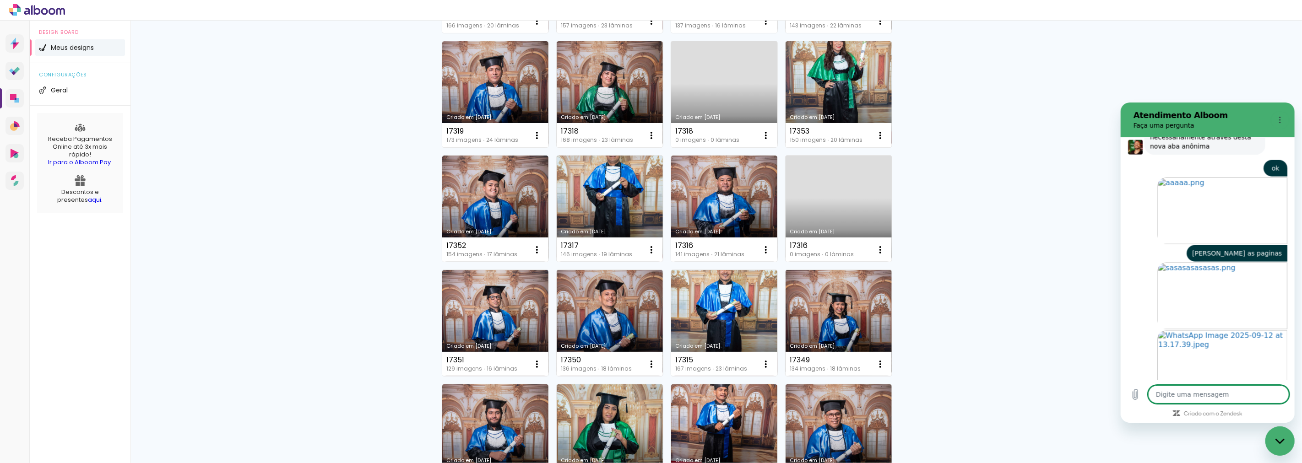
type textarea "x"
type textarea "tr"
type textarea "x"
type textarea "tra"
type textarea "x"
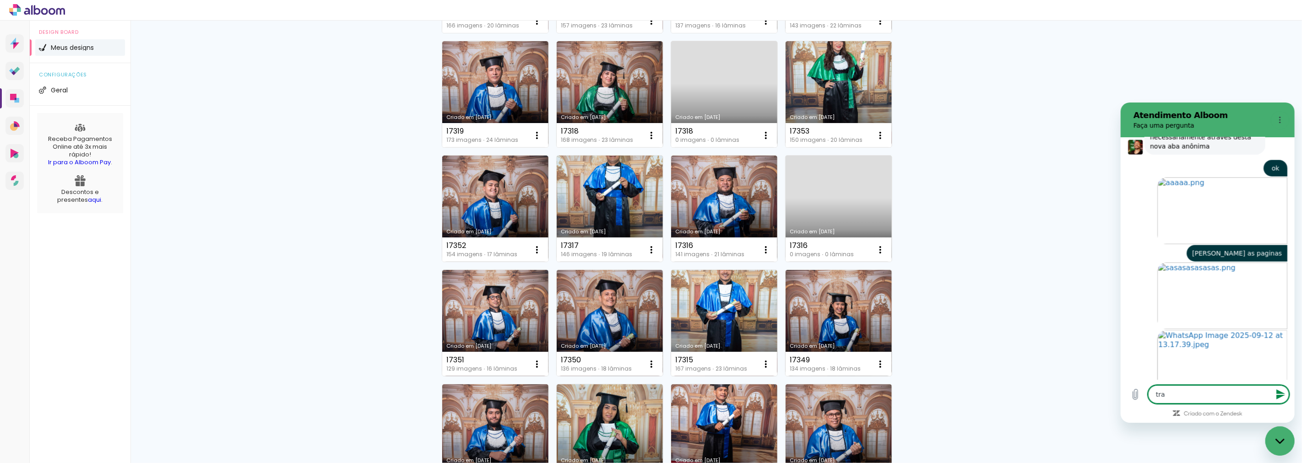
type textarea "trav"
type textarea "x"
type textarea "trava"
type textarea "x"
type textarea "trava"
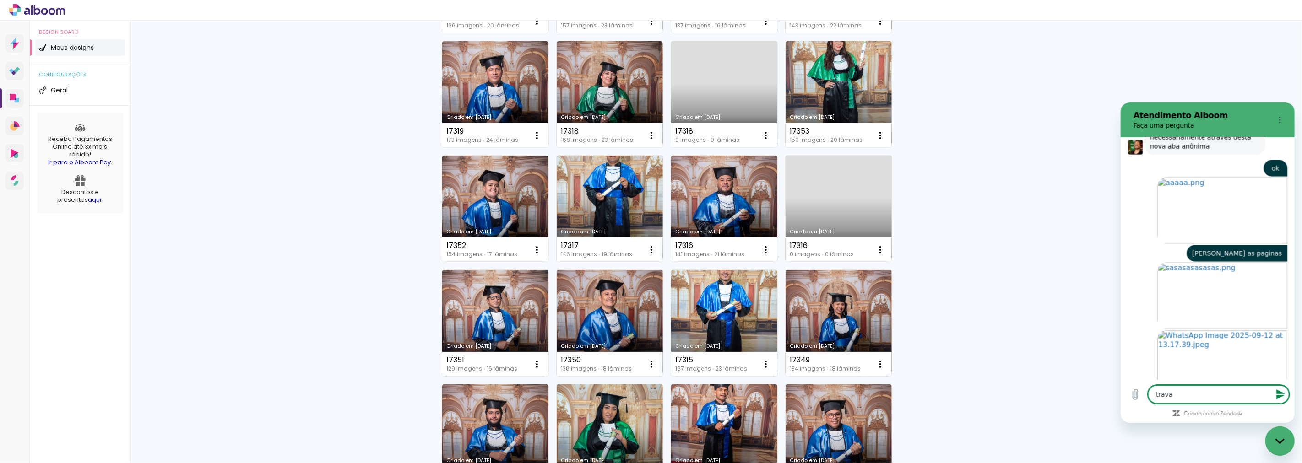
type textarea "x"
type textarea "trava e"
type textarea "x"
type textarea "trava e"
type textarea "x"
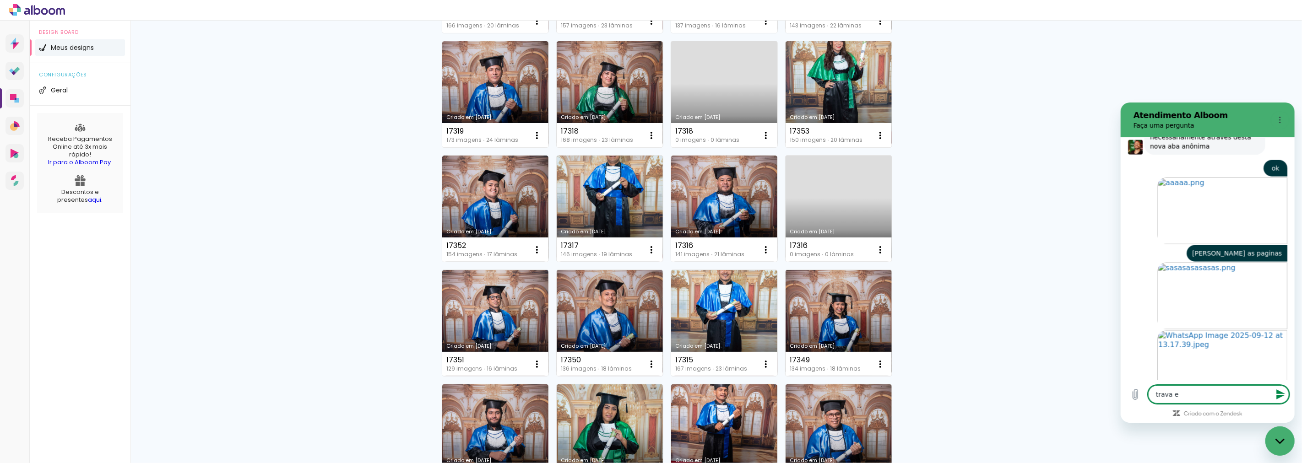
type textarea "trava e n"
type textarea "x"
type textarea "trava e na"
type textarea "x"
type textarea "trava e nao"
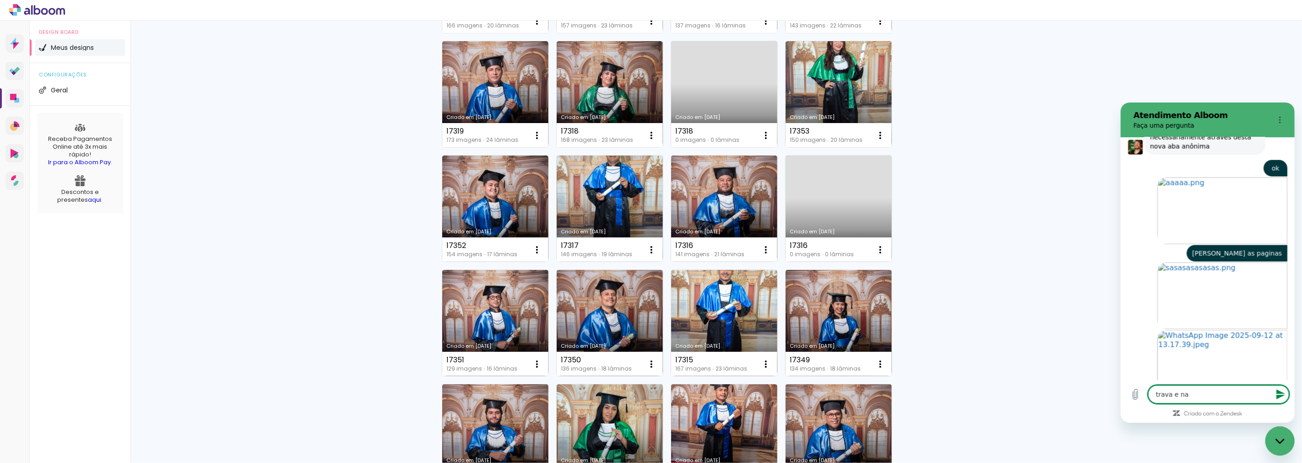
type textarea "x"
type textarea "trava e nao"
type textarea "x"
type textarea "trava e nao"
type textarea "x"
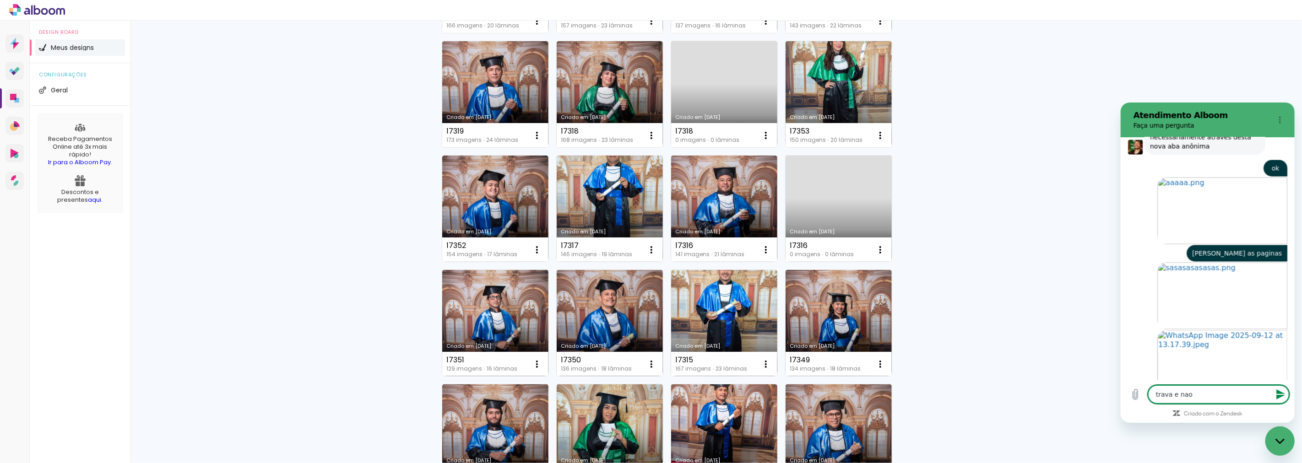
type textarea "trava e na"
type textarea "x"
type textarea "trava e n"
type textarea "x"
type textarea "trava e"
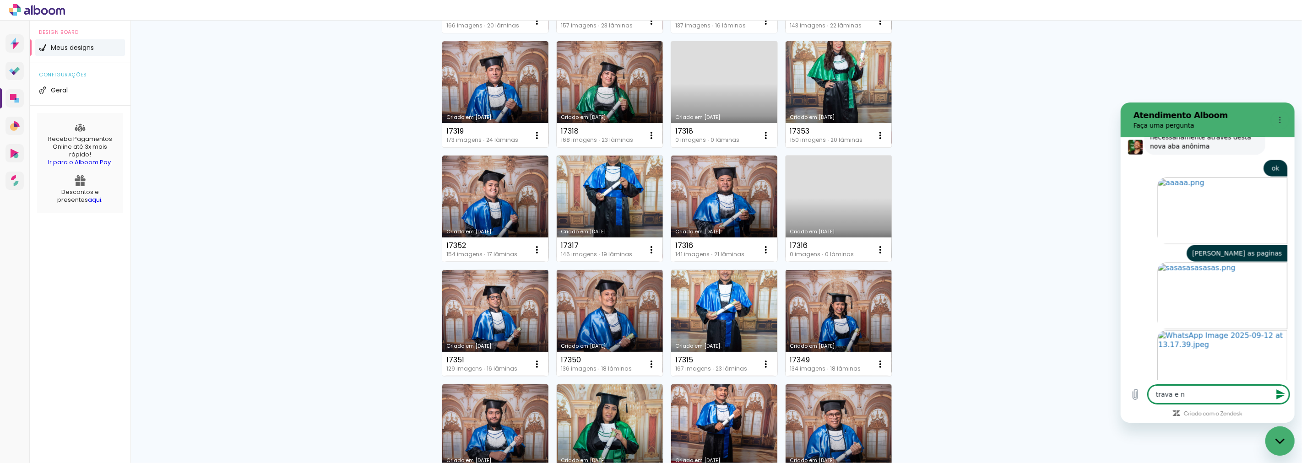
type textarea "x"
type textarea "trava e t"
type textarea "x"
type textarea "trava e te"
type textarea "x"
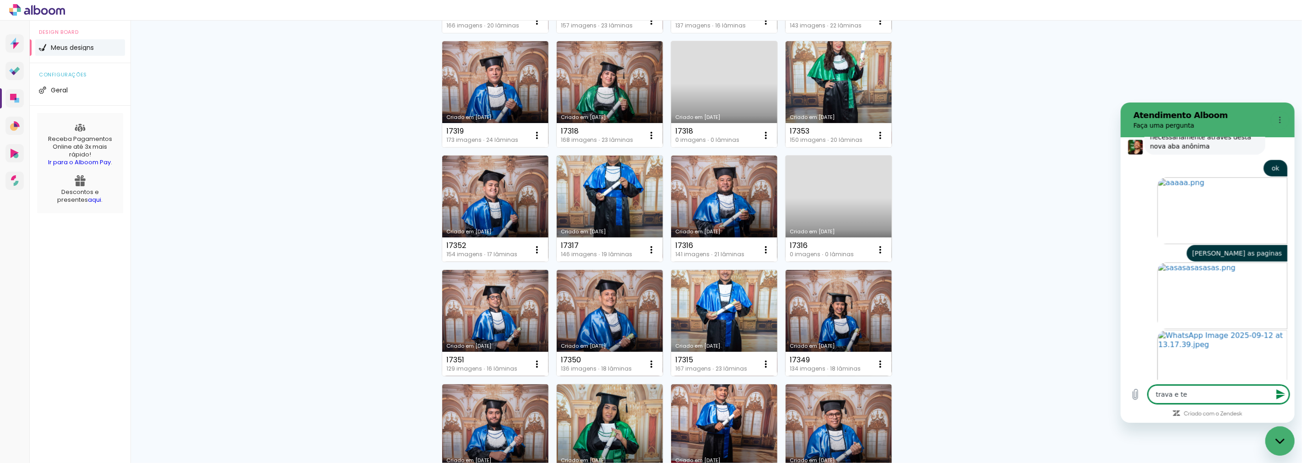
type textarea "trava e ten"
type textarea "x"
type textarea "trava e tenh"
type textarea "x"
type textarea "trava e tenho"
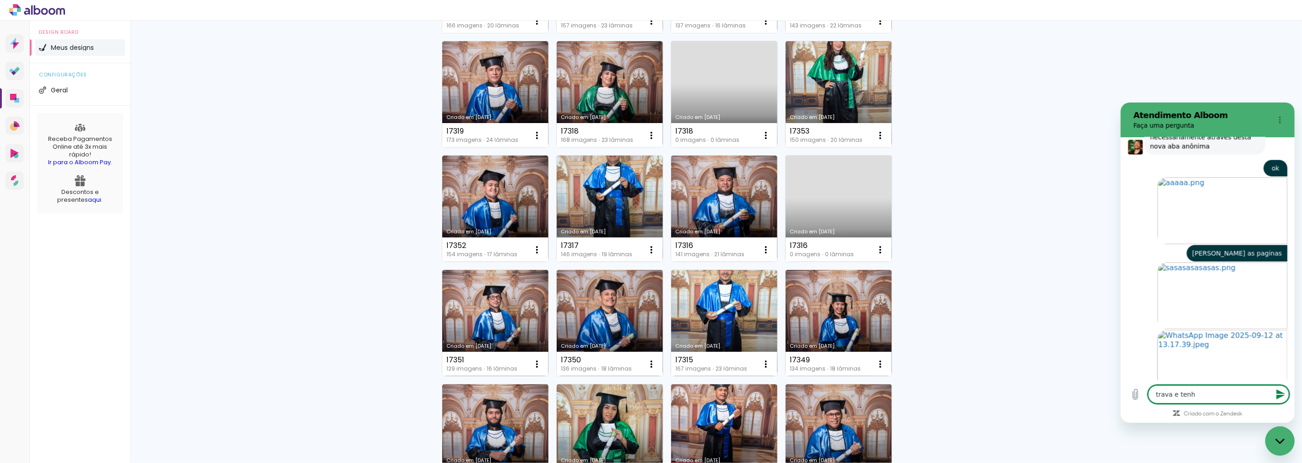
type textarea "x"
type textarea "trava e tenho"
type textarea "x"
type textarea "trava e tenho q"
type textarea "x"
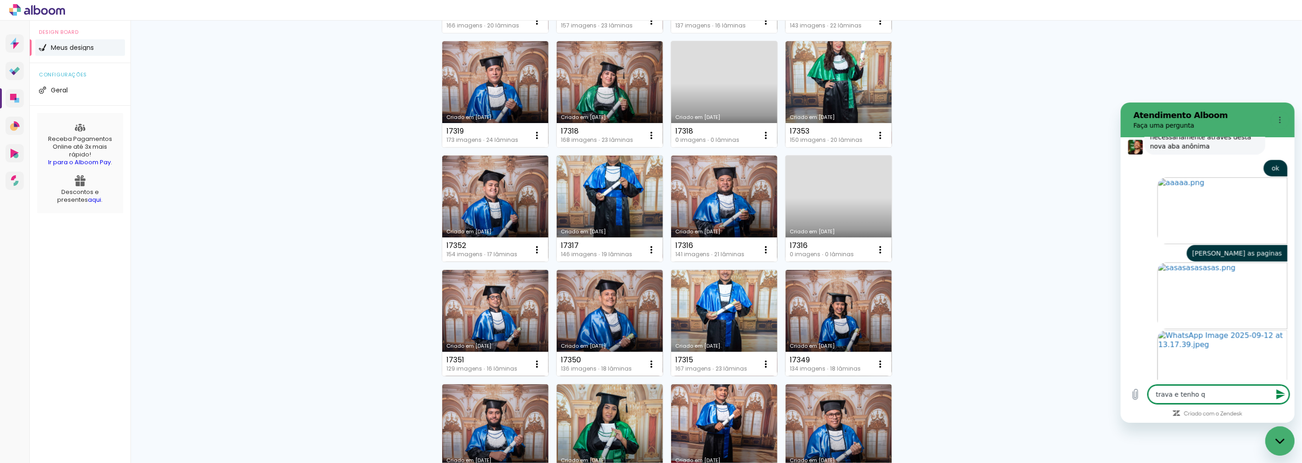
type textarea "trava e tenho q"
type textarea "x"
type textarea "trava e tenho q q"
type textarea "x"
type textarea "trava e tenho q"
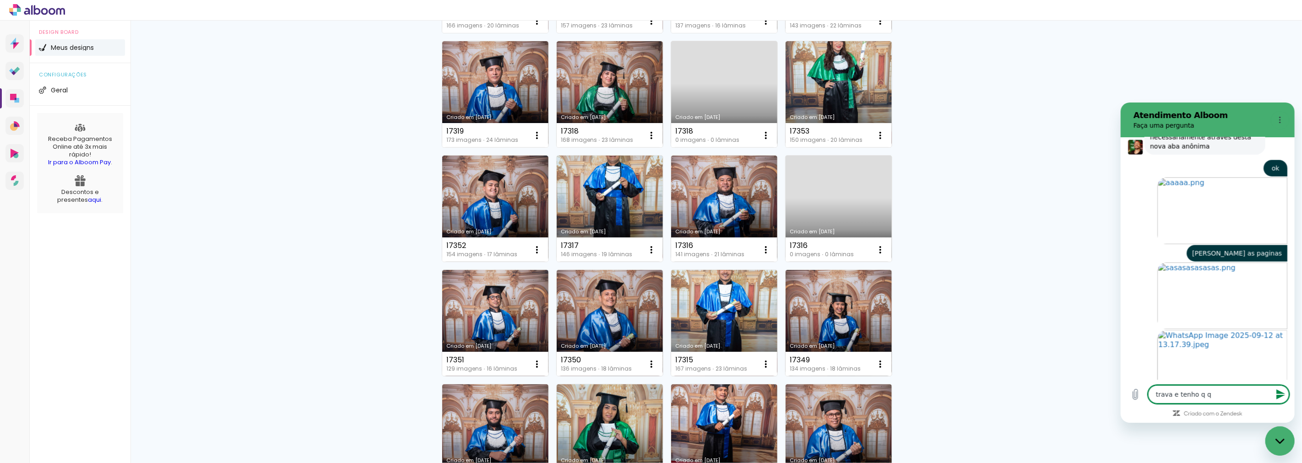
type textarea "x"
type textarea "trava e tenho q c"
type textarea "x"
type textarea "trava e tenho q ca"
type textarea "x"
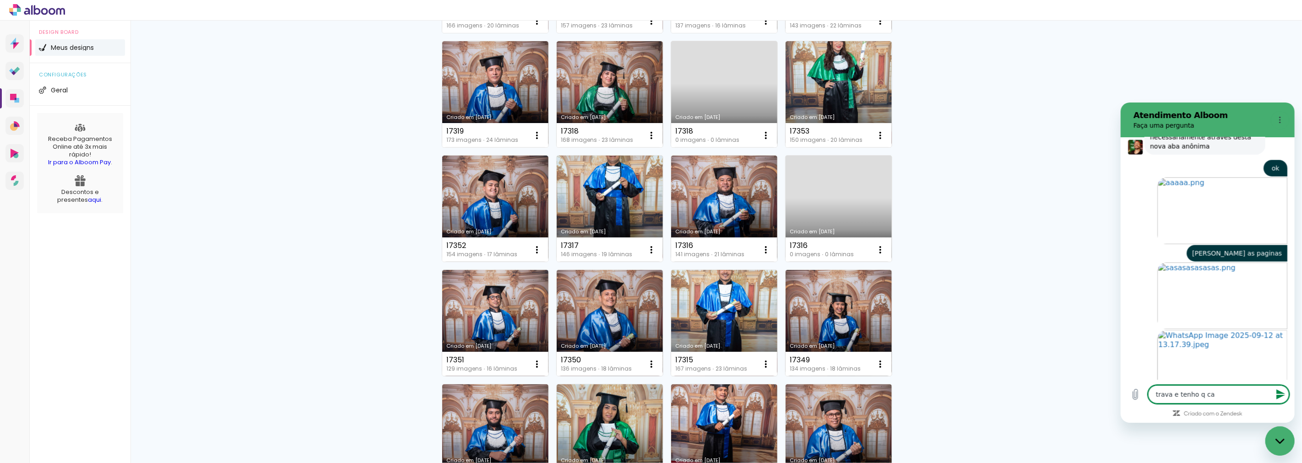
type textarea "trava e tenho q car"
type textarea "x"
type textarea "trava e tenho q [PERSON_NAME]"
type textarea "x"
type textarea "trava e tenho q carre"
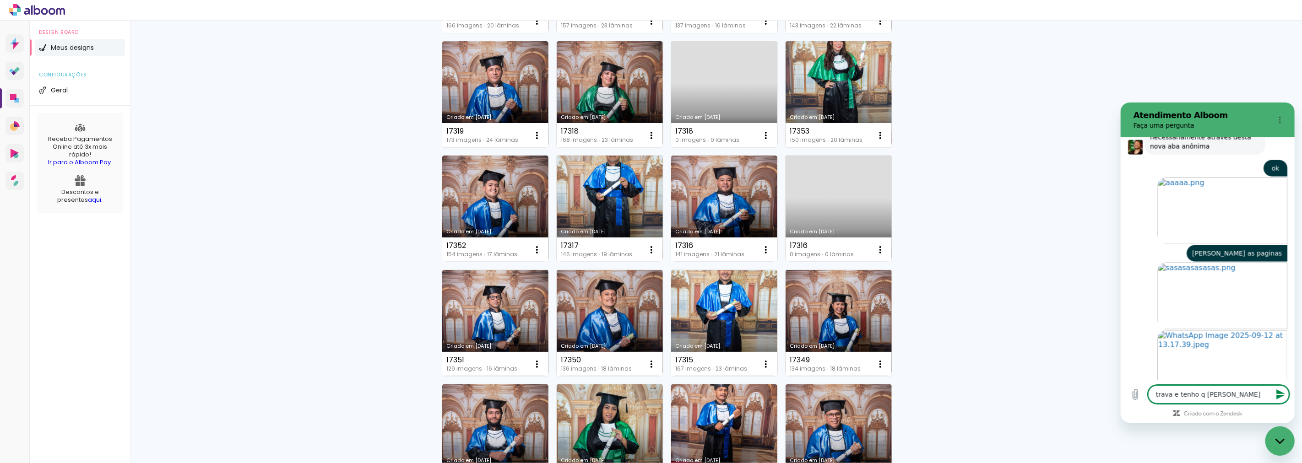
type textarea "x"
type textarea "trava e tenho q carreg"
type textarea "x"
type textarea "trava e tenho q carrega"
type textarea "x"
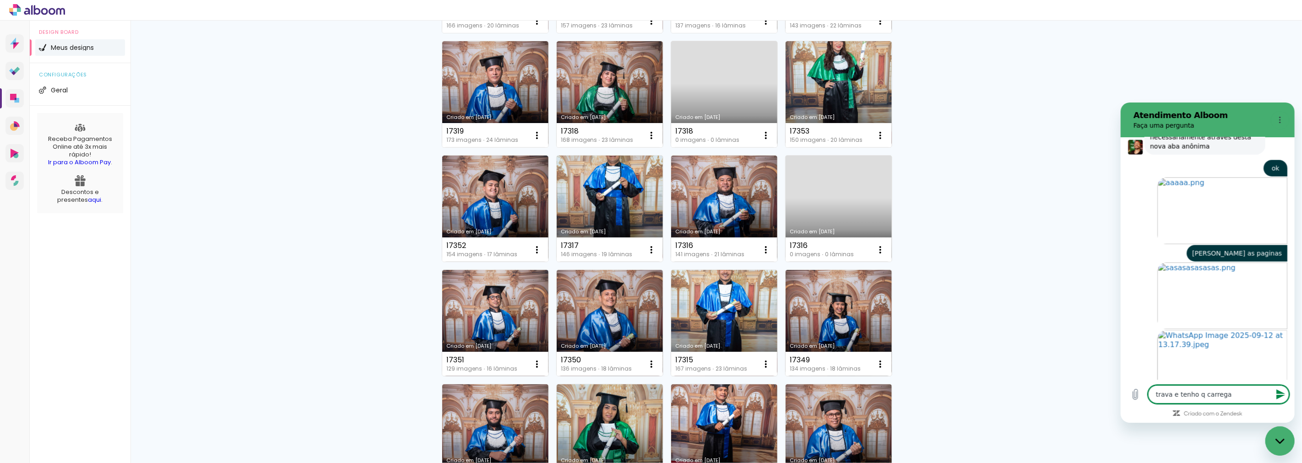
type textarea "trava e tenho q carregar"
type textarea "x"
type textarea "trava e tenho q carregar"
type textarea "x"
type textarea "trava e tenho q carregar n"
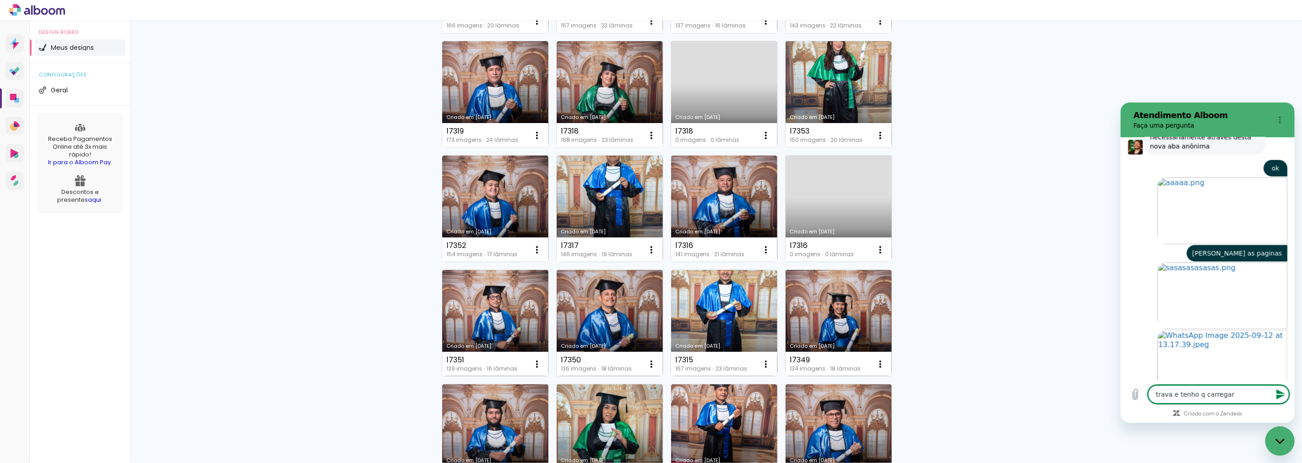
type textarea "x"
type textarea "trava e tenho q carregar no"
type textarea "x"
type textarea "trava e tenho q carregar nov"
type textarea "x"
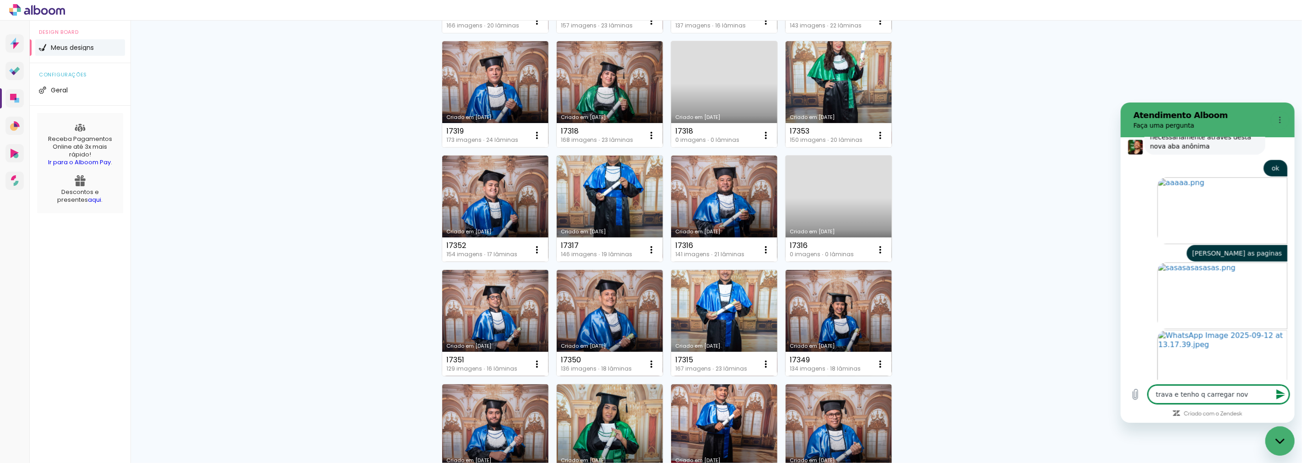
type textarea "trava e tenho q carregar nova"
type textarea "x"
type textarea "trava e tenho q carregar novam"
type textarea "x"
type textarea "trava e tenho q carregar novame"
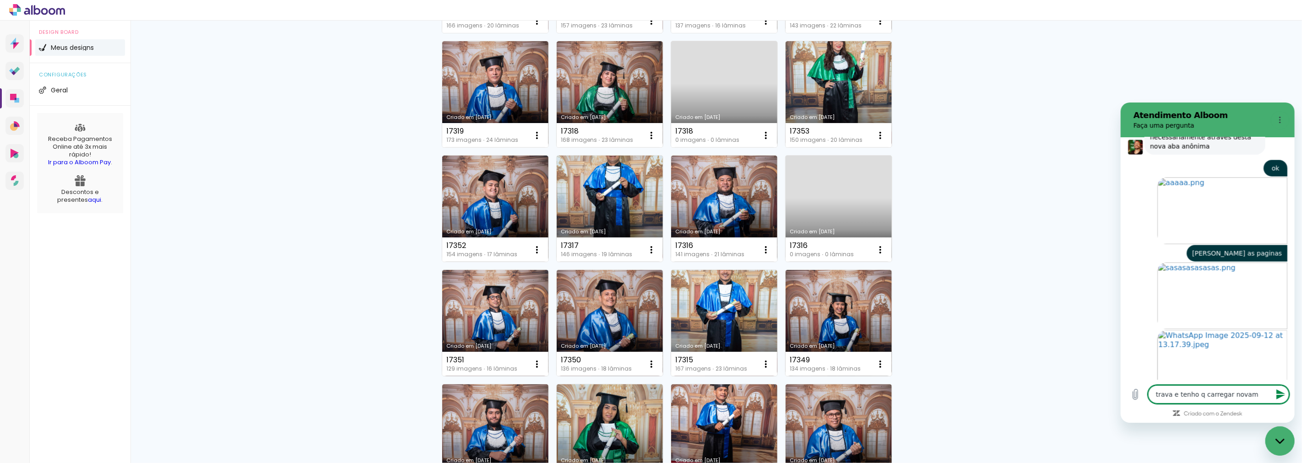
type textarea "x"
type textarea "trava e tenho q carregar novamen"
type textarea "x"
type textarea "trava e tenho q carregar novament"
type textarea "x"
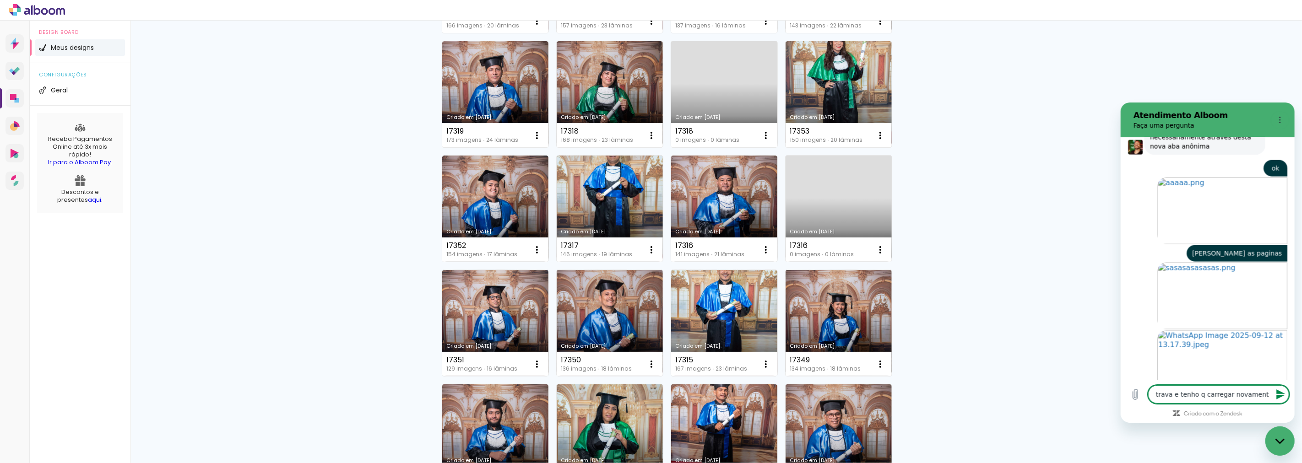
type textarea "trava e tenho q carregar novamente"
type textarea "x"
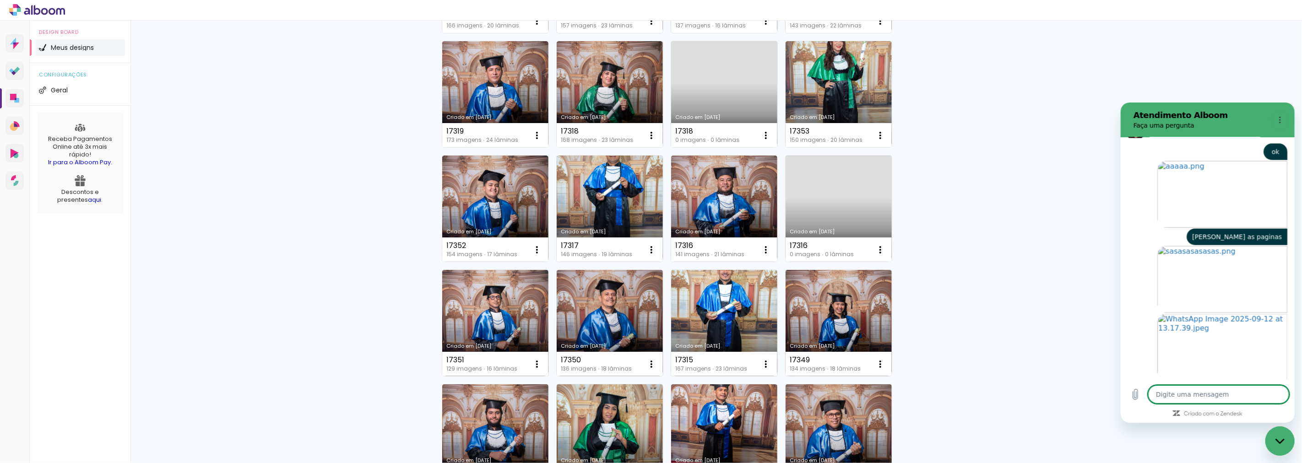
type textarea "x"
type textarea "s"
type textarea "x"
type textarea "se"
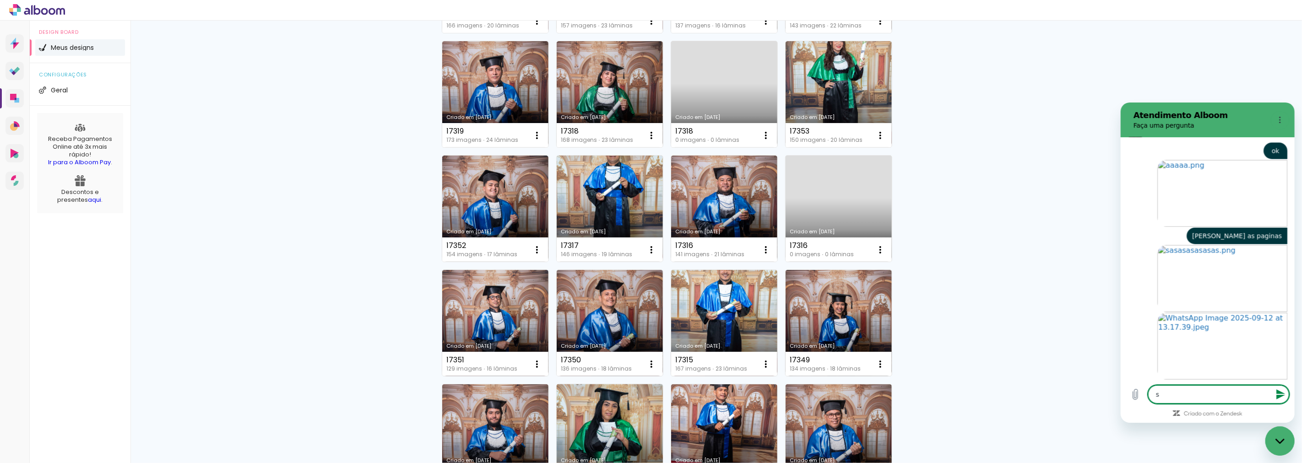
type textarea "x"
type textarea "sen"
type textarea "x"
type textarea "send"
type textarea "x"
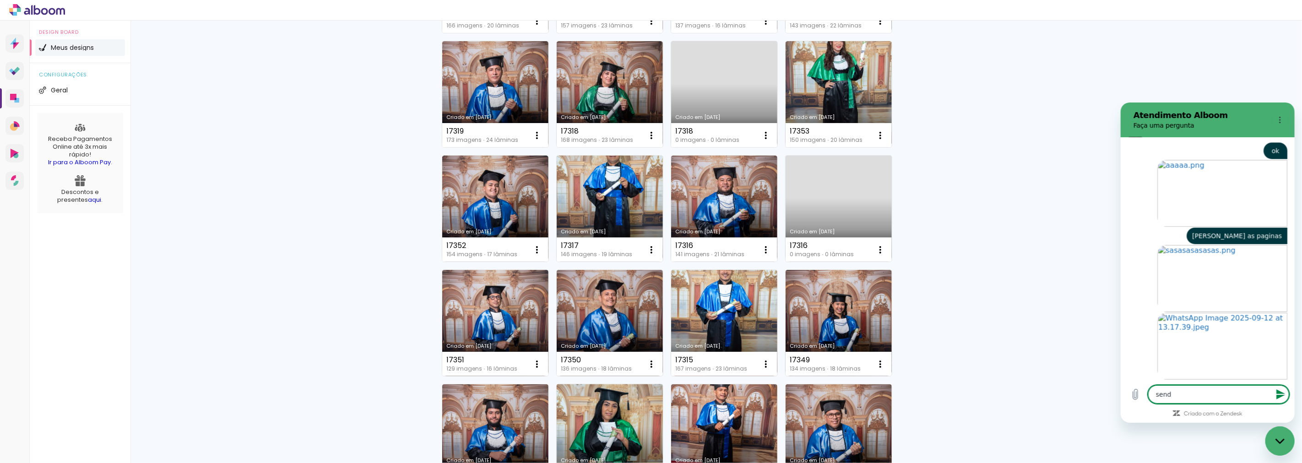
type textarea "sendo"
type textarea "x"
type textarea "sendo"
type textarea "x"
type textarea "sendo q"
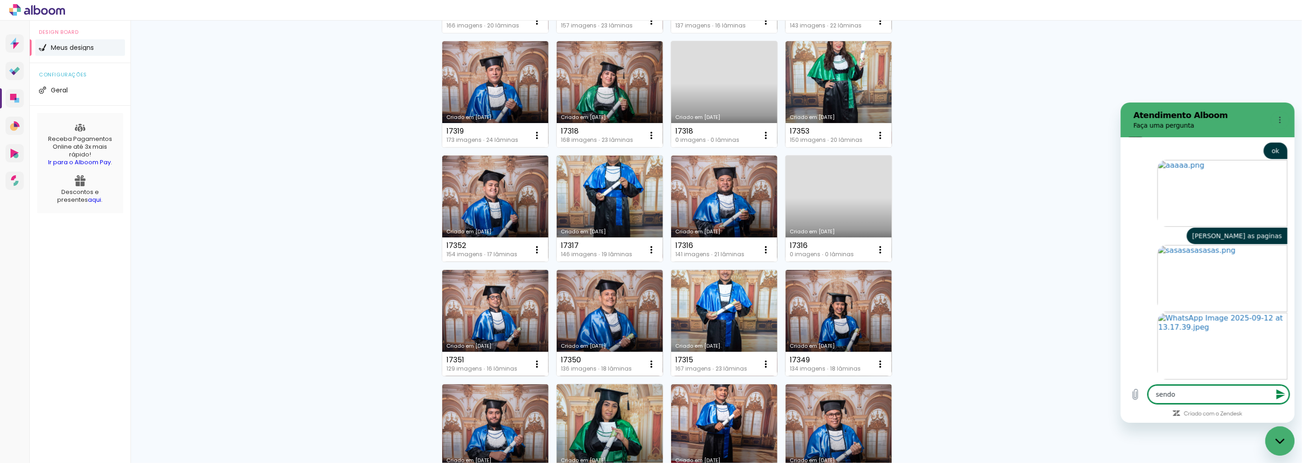
type textarea "x"
type textarea "sendo q"
type textarea "x"
type textarea "sendo q e"
type textarea "x"
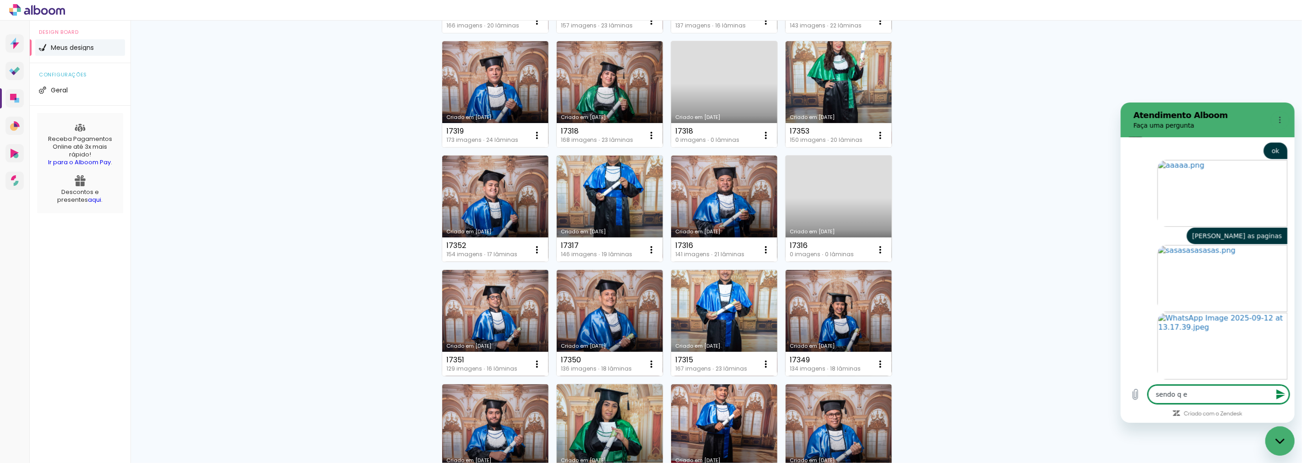
type textarea "sendo q em"
type textarea "x"
type textarea "sendo q em"
type textarea "x"
type textarea "sendo q em e"
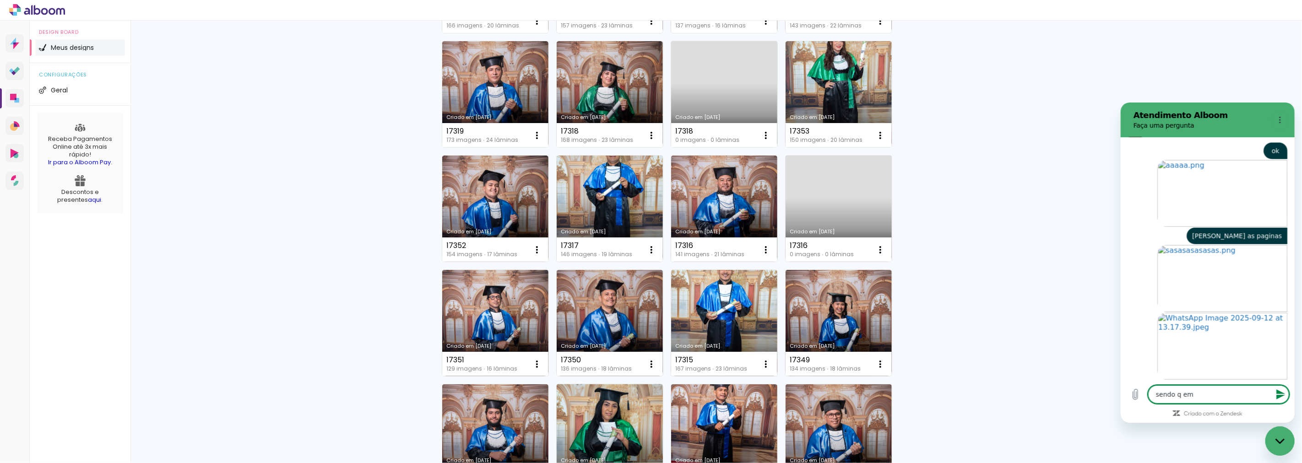
type textarea "x"
type textarea "sendo q em eo"
type textarea "x"
type textarea "sendo q em eou"
type textarea "x"
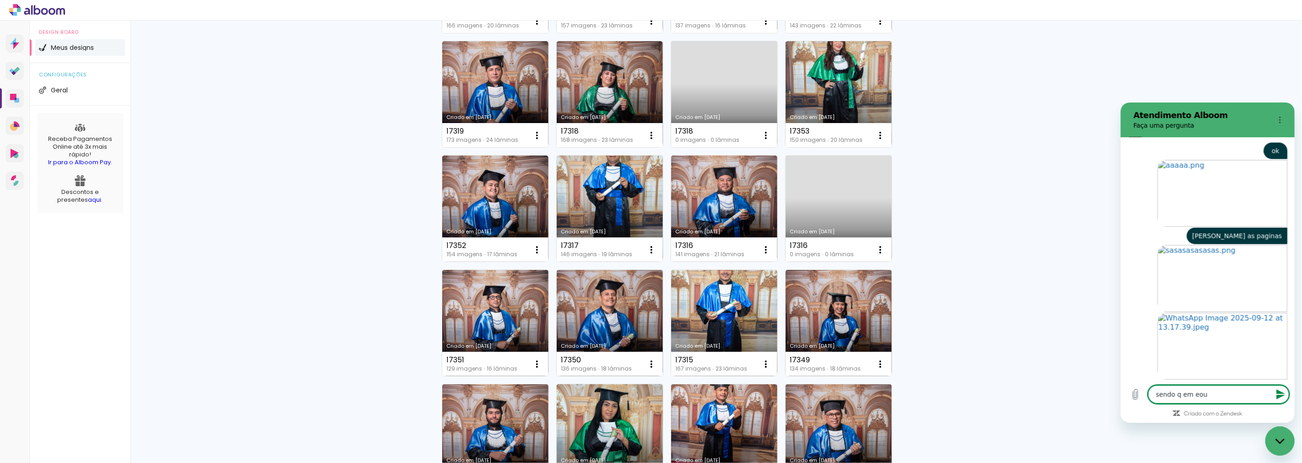
type textarea "sendo q em eout"
type textarea "x"
type textarea "sendo q em eoutr"
type textarea "x"
type textarea "sendo q em eoutro"
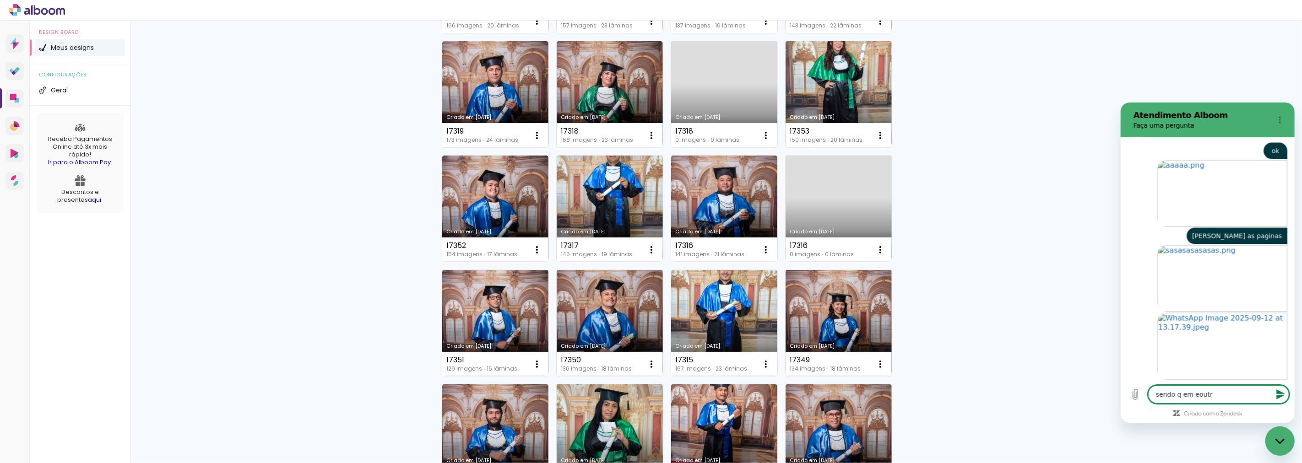
type textarea "x"
type textarea "sendo q em eoutros"
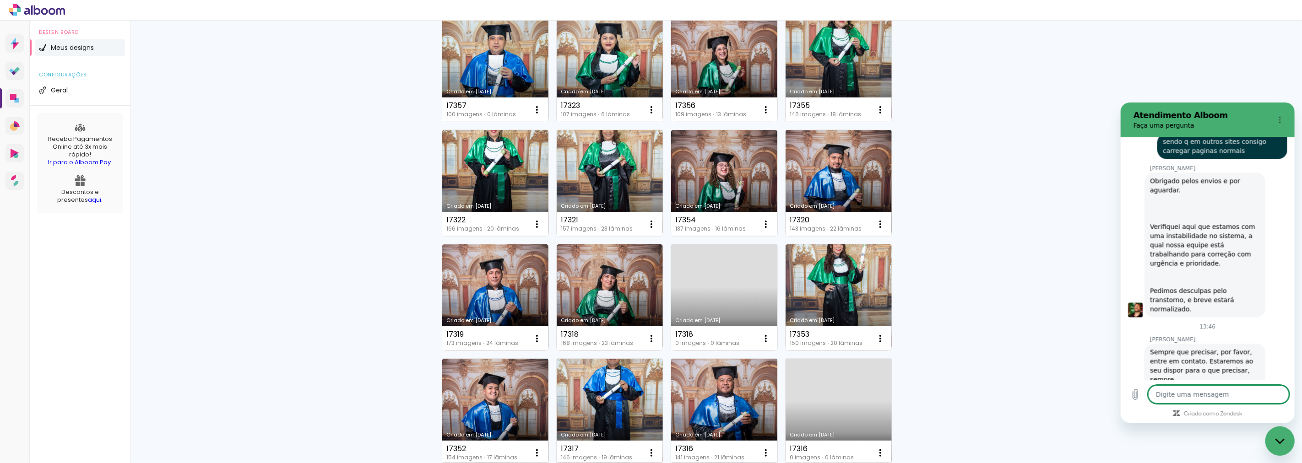
scroll to position [0, 0]
